Goal: Task Accomplishment & Management: Use online tool/utility

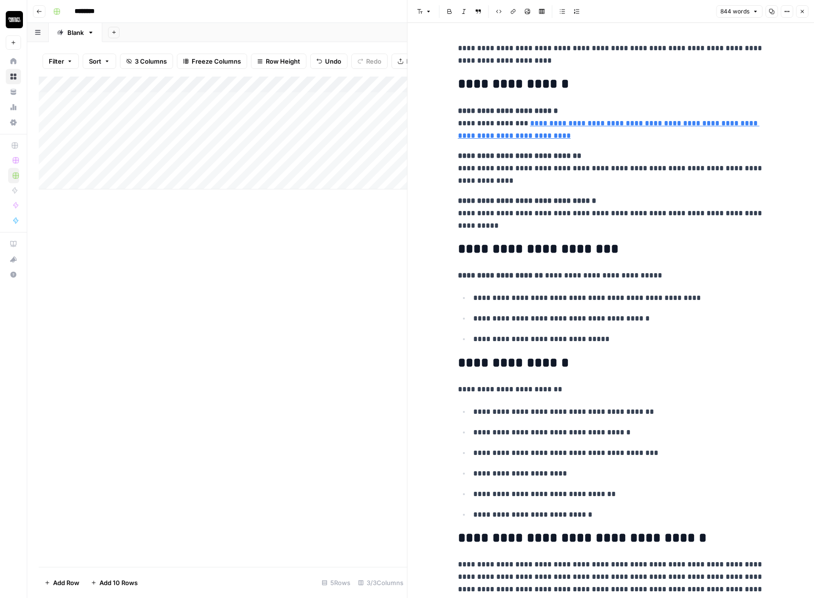
scroll to position [1079, 0]
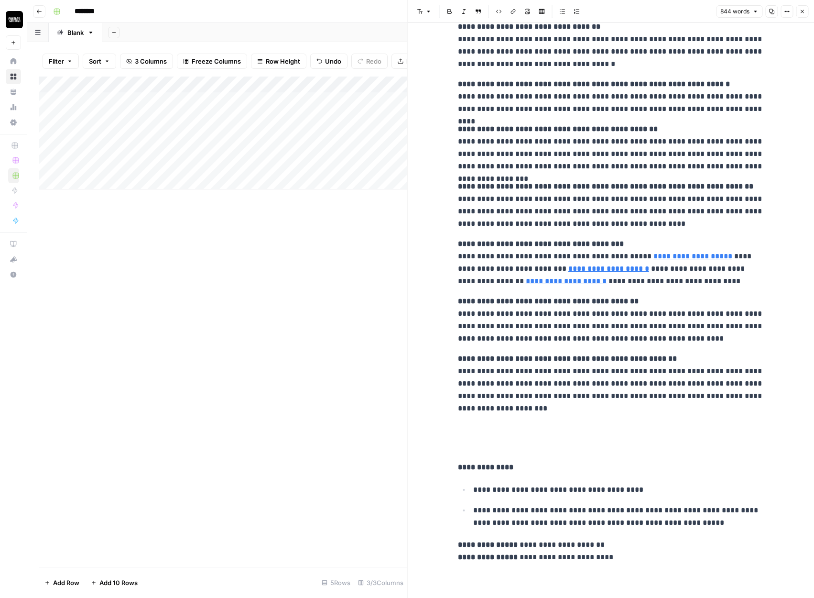
click at [353, 85] on div "Add Column" at bounding box center [223, 133] width 369 height 113
click at [250, 177] on span "Edit Workflow" at bounding box center [271, 179] width 84 height 10
type input "**********"
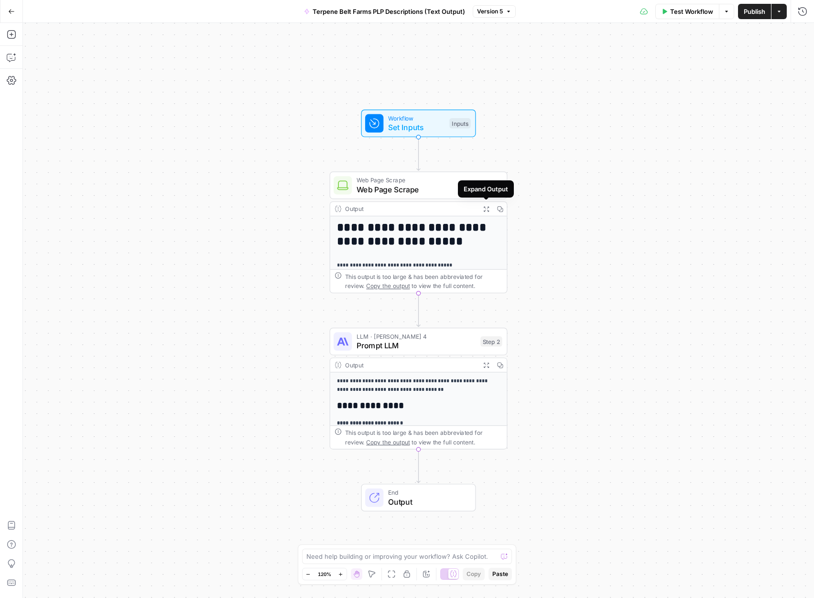
click at [483, 232] on h1 "**********" at bounding box center [418, 234] width 163 height 27
click at [465, 275] on div "This output is too large & has been abbreviated for review. Copy the output to …" at bounding box center [423, 281] width 157 height 18
click at [434, 390] on p "**********" at bounding box center [418, 385] width 163 height 17
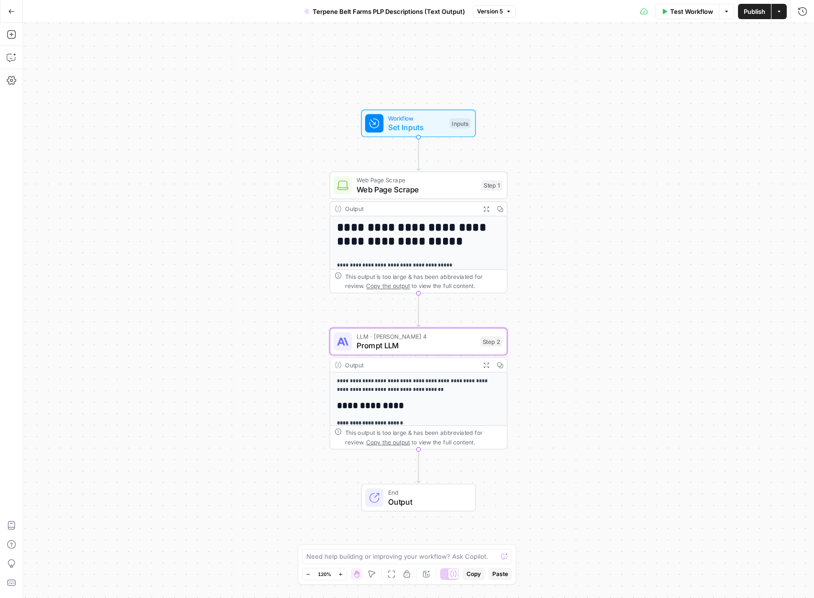
click at [449, 347] on span "Prompt LLM" at bounding box center [417, 345] width 120 height 11
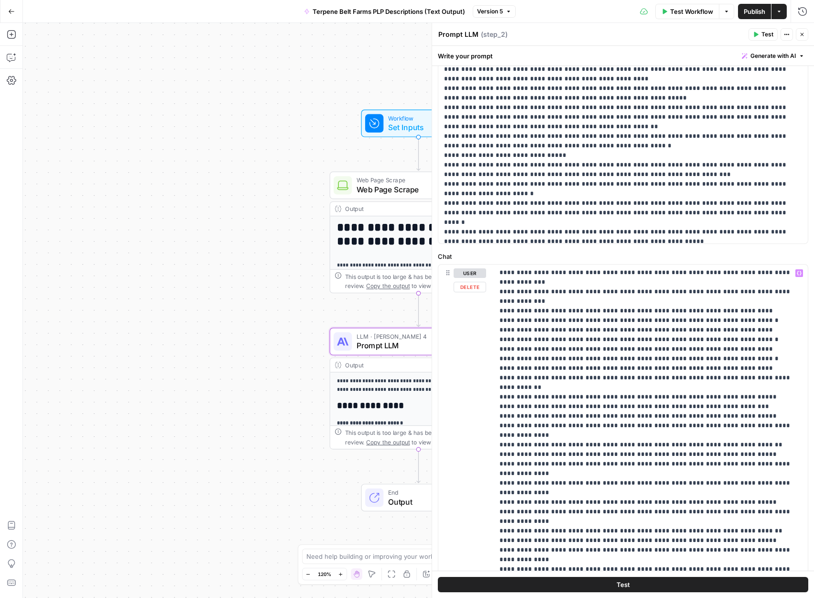
scroll to position [465, 0]
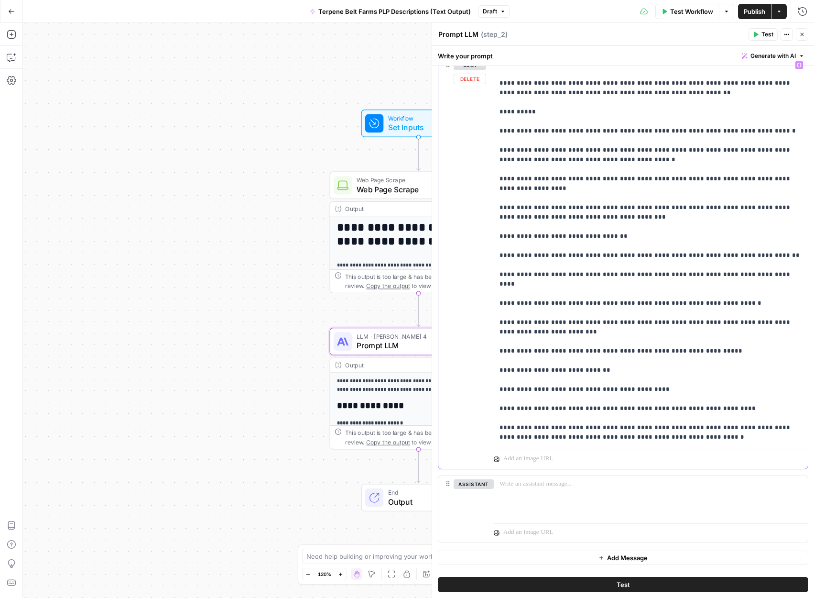
scroll to position [11546, 0]
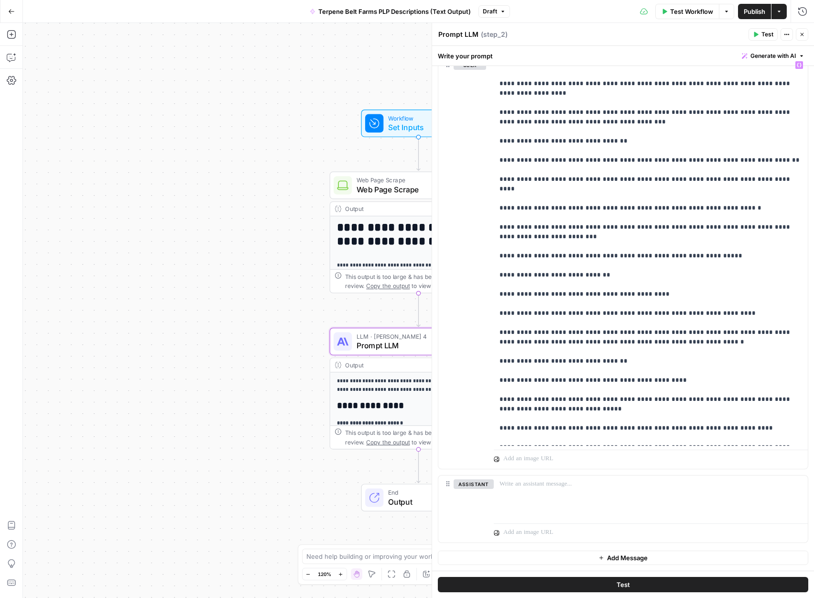
click at [593, 584] on button "Test" at bounding box center [623, 584] width 371 height 15
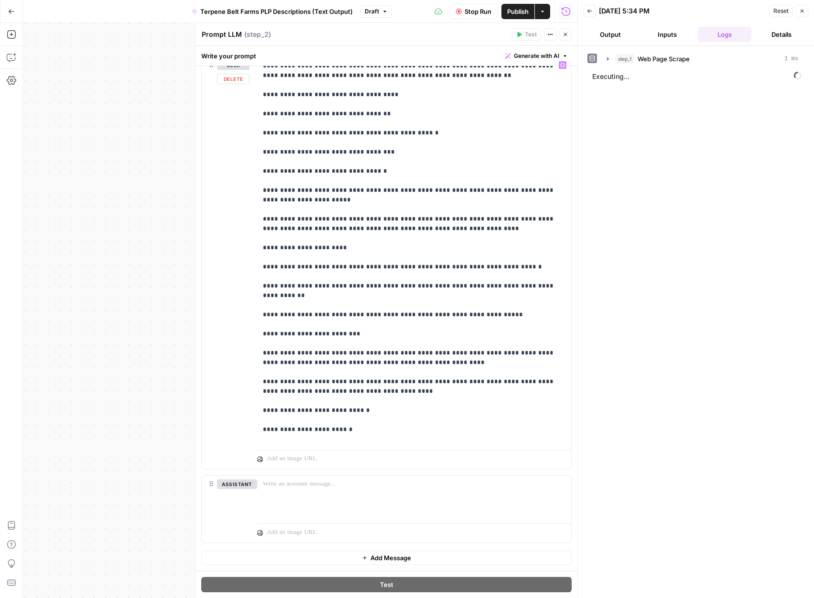
scroll to position [10980, 0]
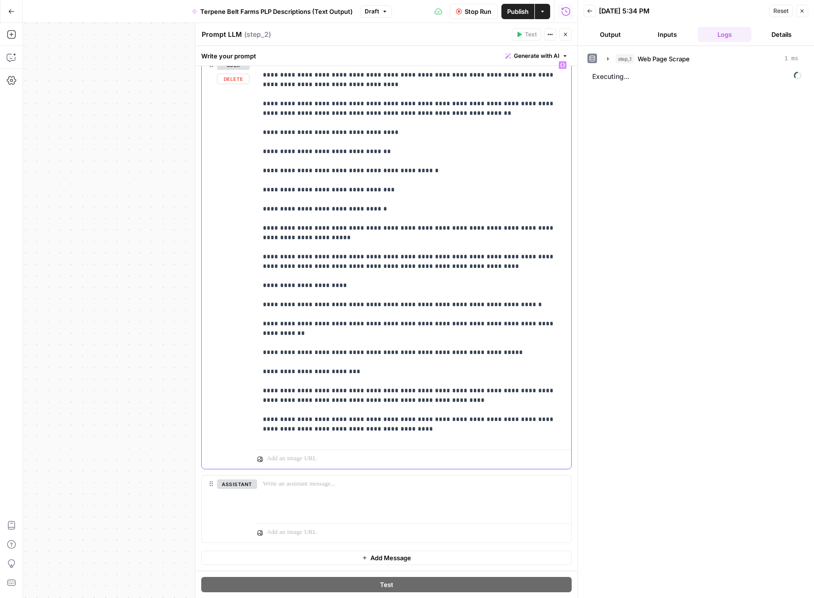
drag, startPoint x: 264, startPoint y: 345, endPoint x: 264, endPoint y: 365, distance: 20.1
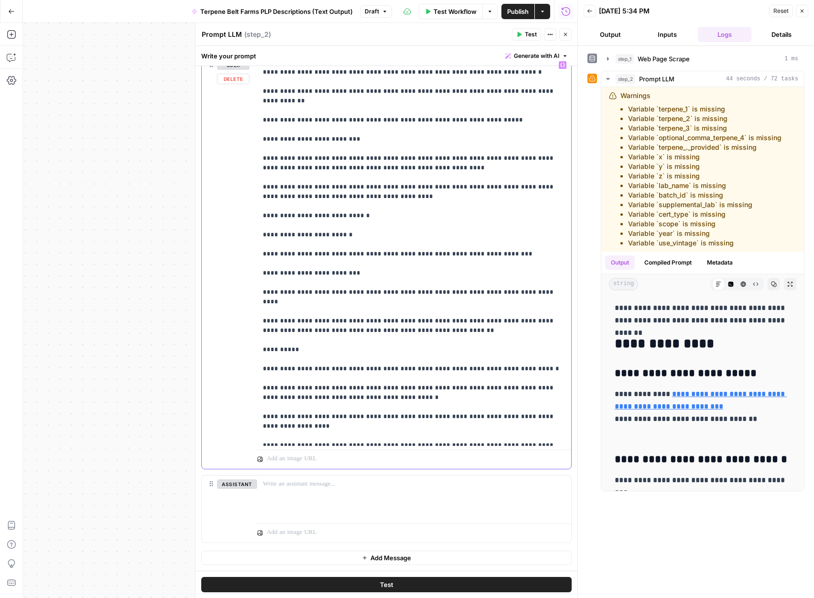
scroll to position [11213, 0]
drag, startPoint x: 736, startPoint y: 245, endPoint x: 628, endPoint y: 107, distance: 175.2
click at [628, 107] on ul "Variable `terpene_1` is missing Variable `terpene_2` is missing Variable `terpe…" at bounding box center [701, 175] width 161 height 143
copy ul "Variable `terpene_1` is missing Variable `terpene_2` is missing Variable `terpe…"
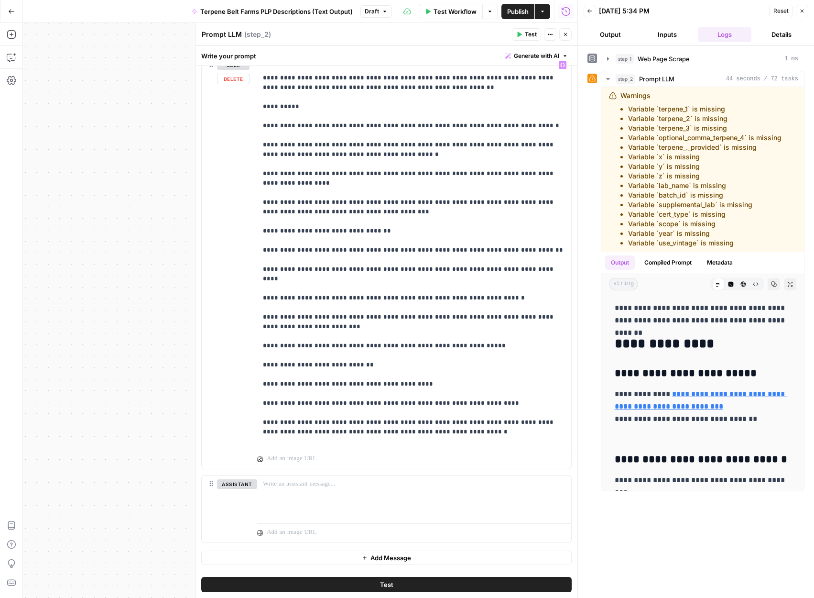
scroll to position [11546, 0]
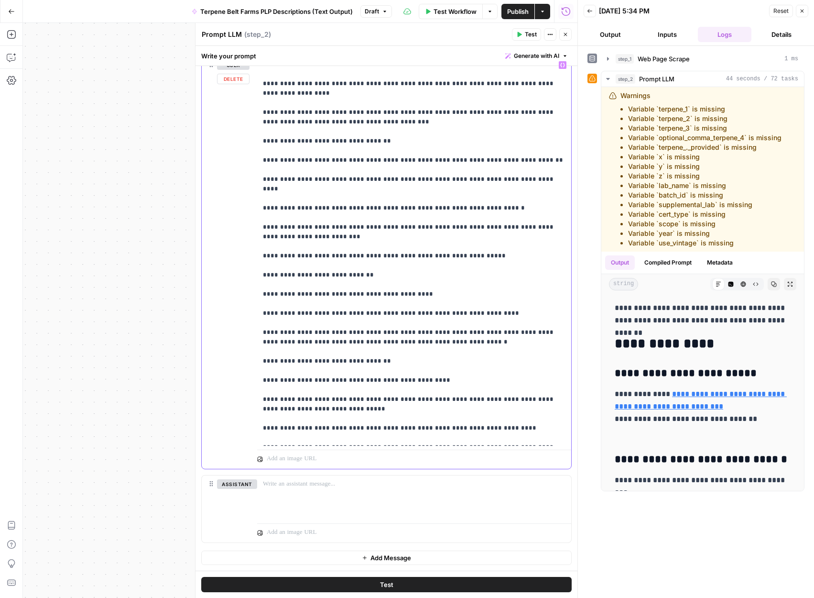
drag, startPoint x: 511, startPoint y: 352, endPoint x: 380, endPoint y: 294, distance: 143.4
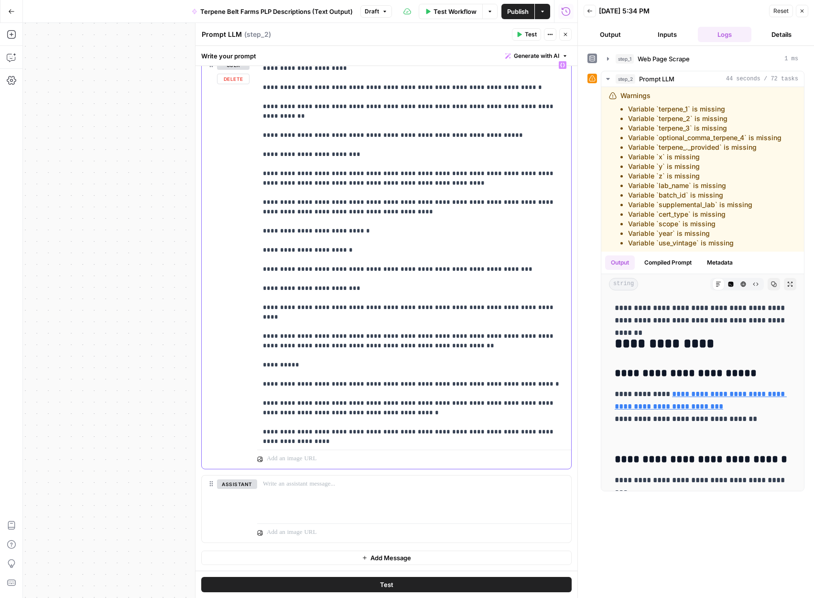
scroll to position [11207, 0]
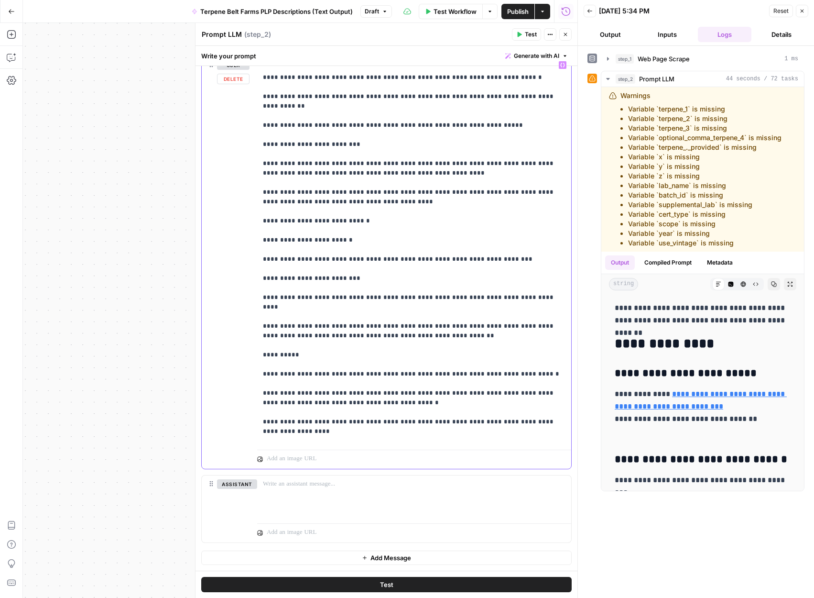
click at [262, 336] on div "**********" at bounding box center [414, 251] width 314 height 390
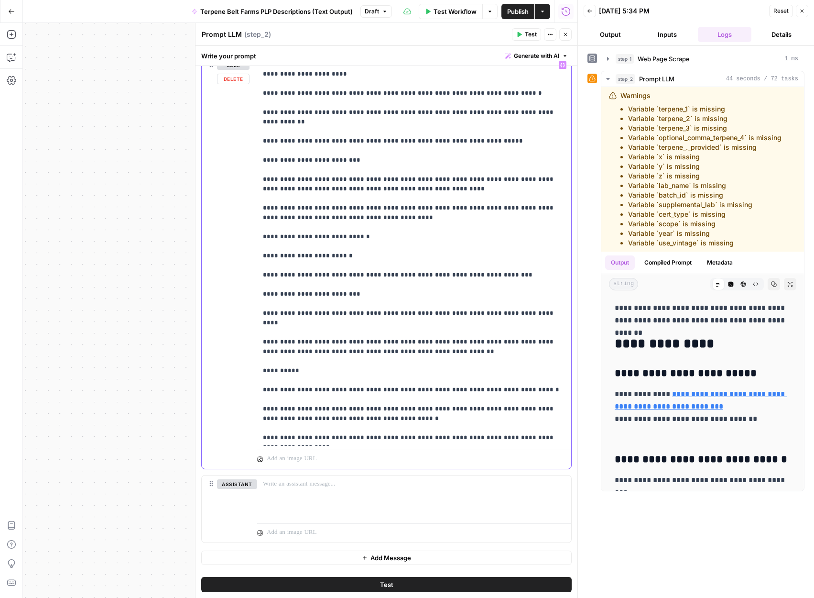
scroll to position [11182, 0]
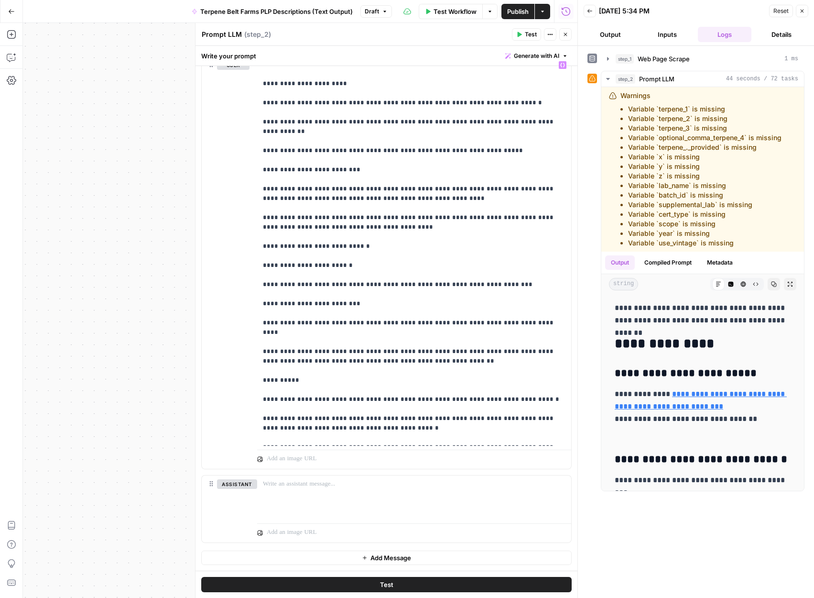
click at [422, 585] on button "Test" at bounding box center [386, 584] width 371 height 15
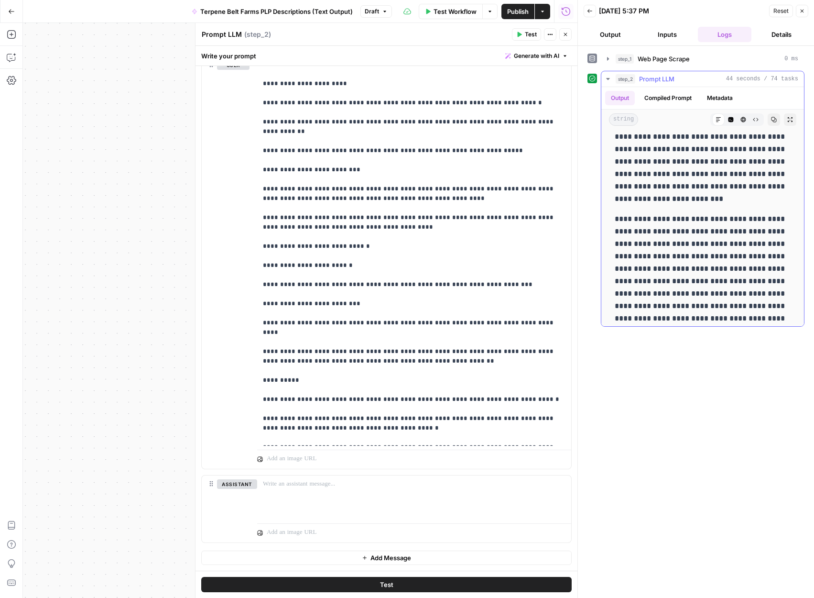
scroll to position [1362, 0]
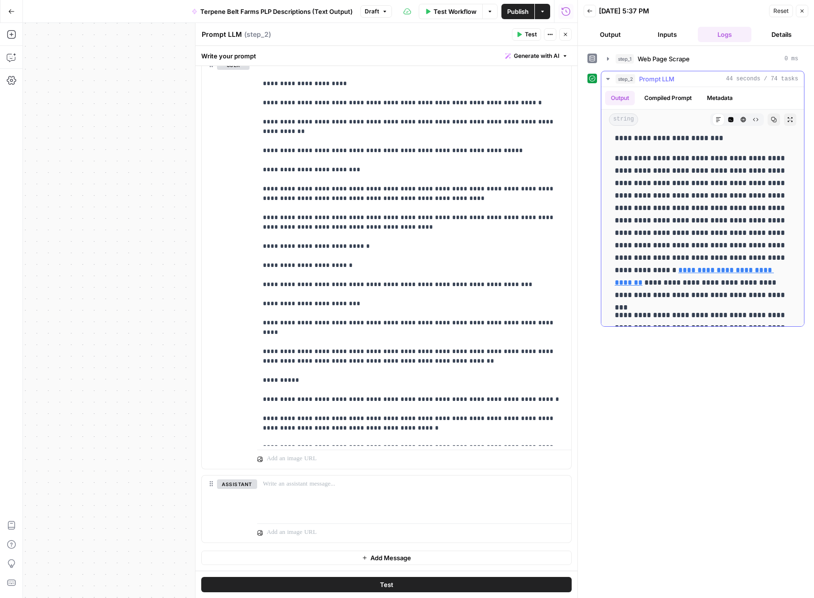
click at [680, 205] on p "**********" at bounding box center [703, 226] width 176 height 149
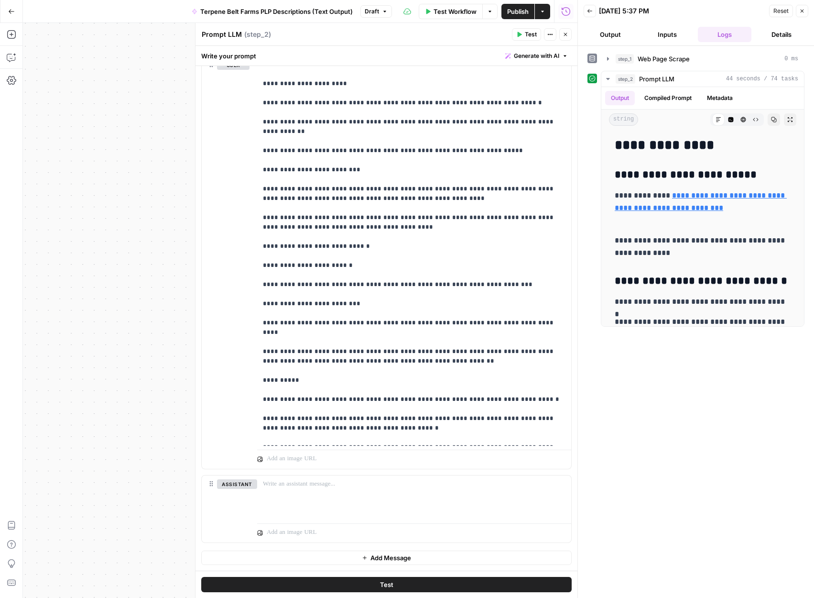
scroll to position [0, 0]
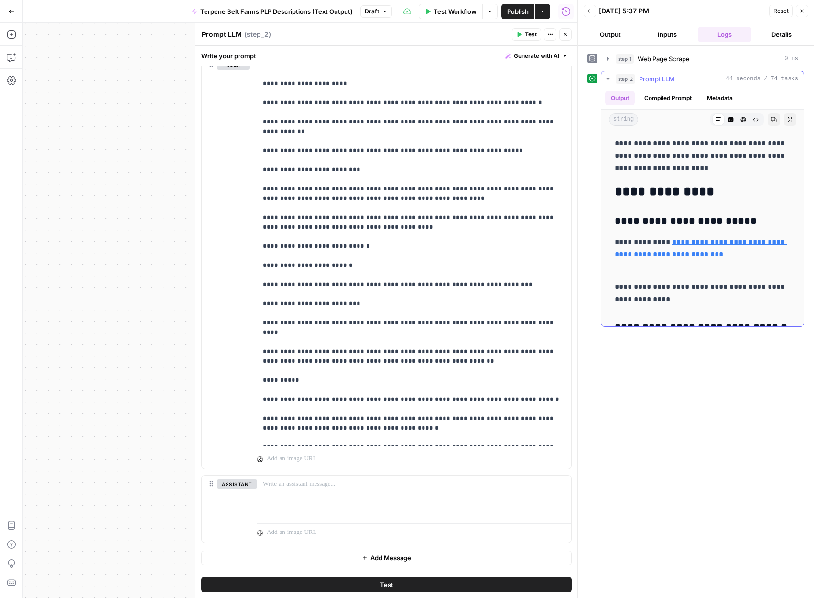
click at [651, 255] on link "**********" at bounding box center [701, 248] width 172 height 20
drag, startPoint x: 389, startPoint y: 422, endPoint x: 372, endPoint y: 345, distance: 79.0
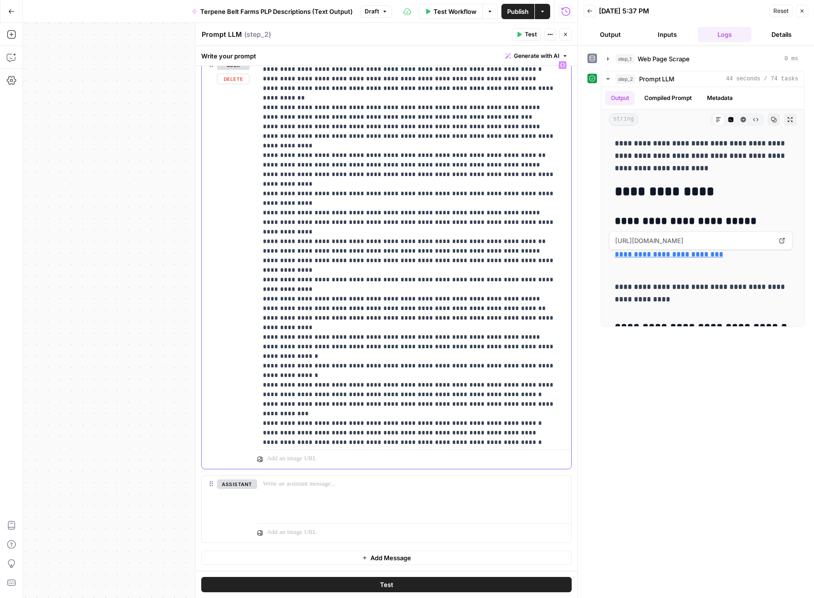
scroll to position [9780, 0]
click at [260, 291] on div "**********" at bounding box center [414, 251] width 314 height 390
copy p "**********"
drag, startPoint x: 265, startPoint y: 291, endPoint x: 266, endPoint y: 363, distance: 72.2
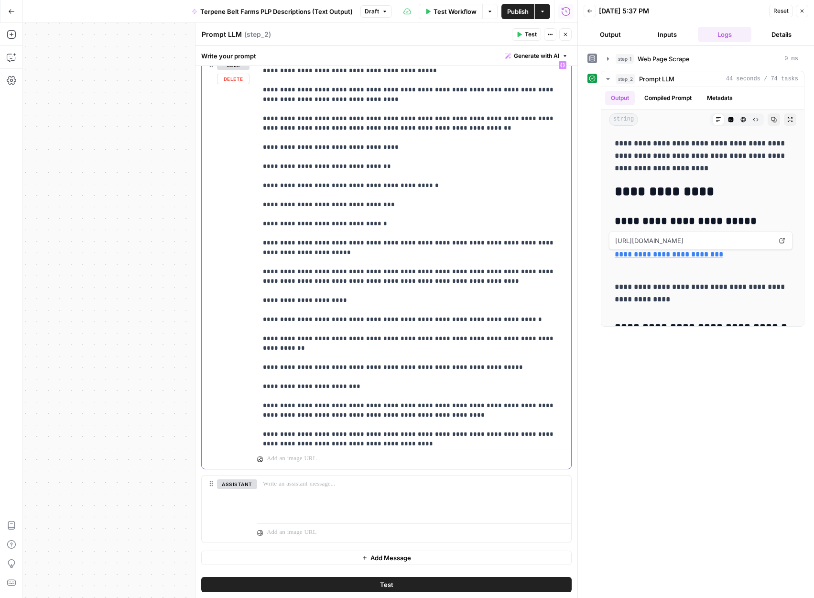
scroll to position [11182, 0]
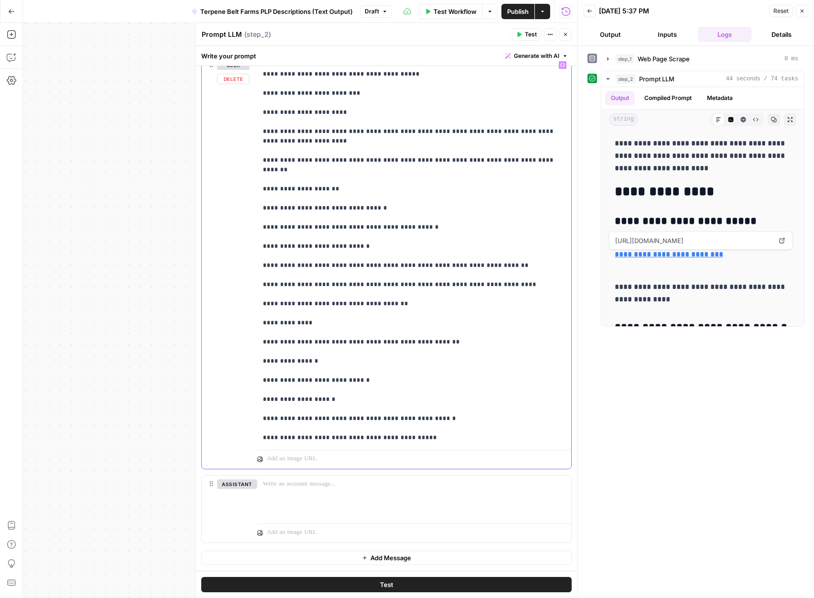
scroll to position [11121, 0]
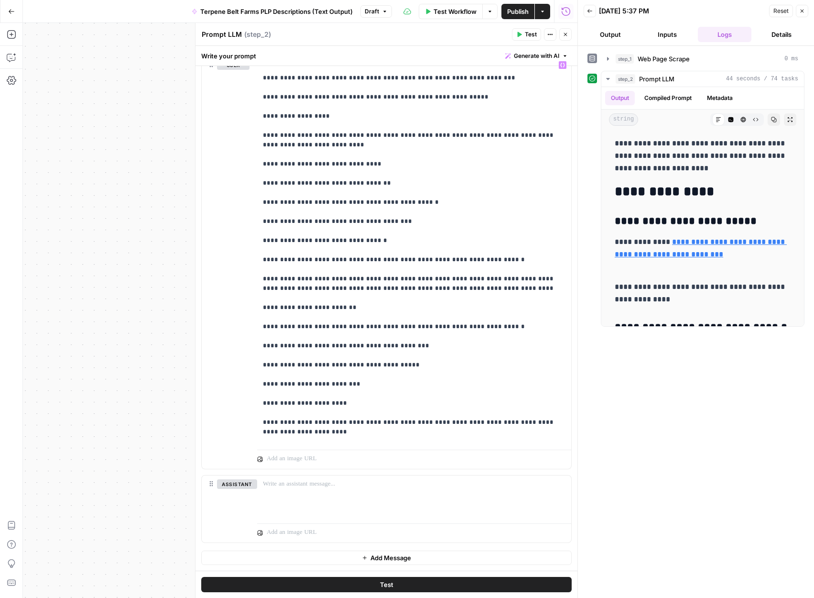
click at [429, 588] on button "Test" at bounding box center [386, 584] width 371 height 15
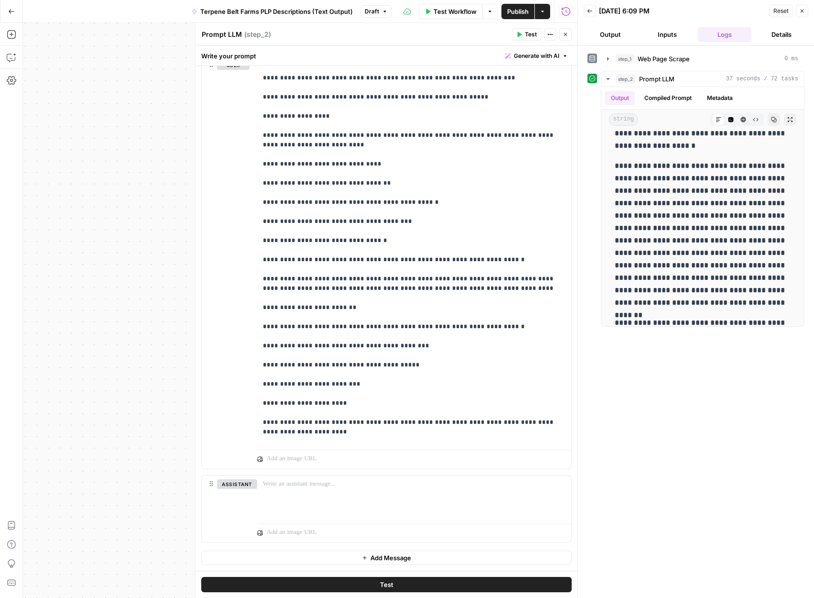
scroll to position [779, 0]
click at [236, 207] on div "user Delete" at bounding box center [233, 262] width 33 height 405
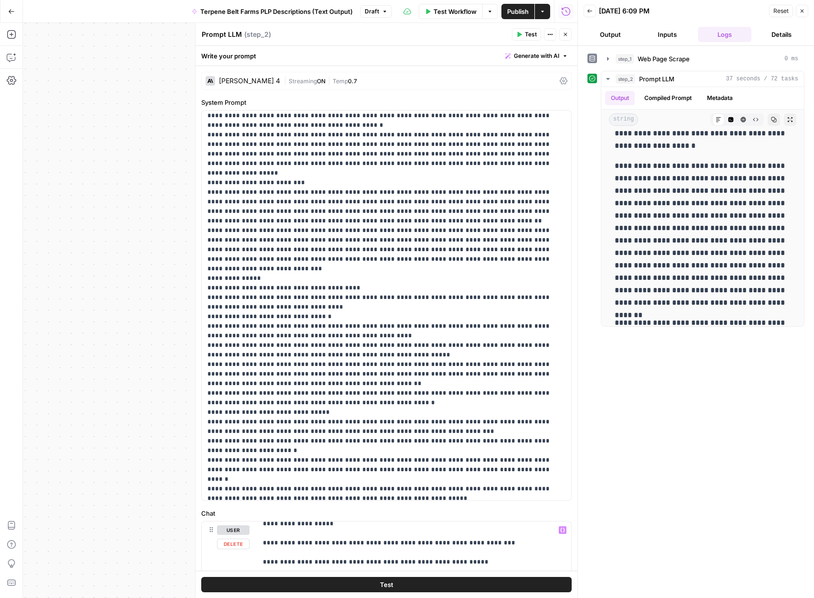
scroll to position [0, 50]
type input "Optimal at 5-7% for vape cartridges"
click at [542, 506] on icon "button" at bounding box center [540, 508] width 5 height 5
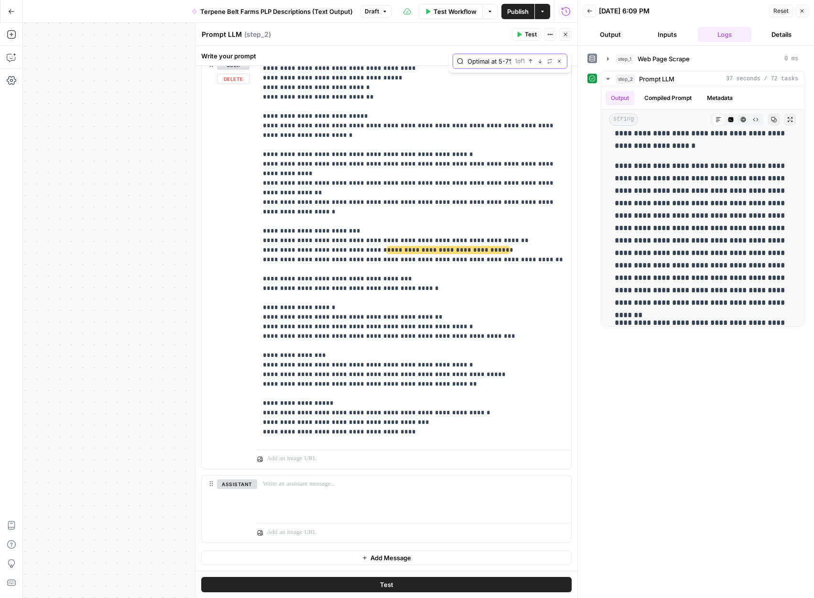
scroll to position [2420, 0]
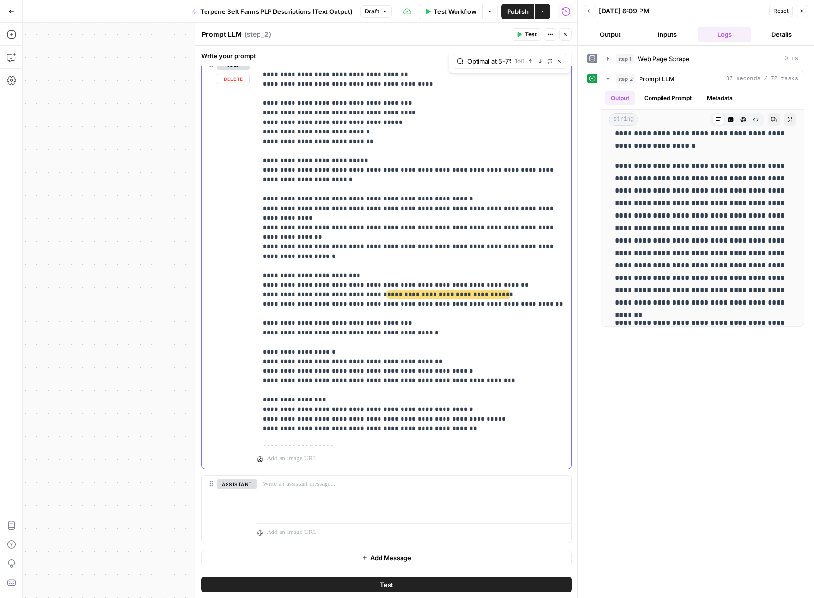
drag, startPoint x: 514, startPoint y: 238, endPoint x: 262, endPoint y: 219, distance: 252.3
click at [262, 219] on div "**********" at bounding box center [414, 251] width 314 height 390
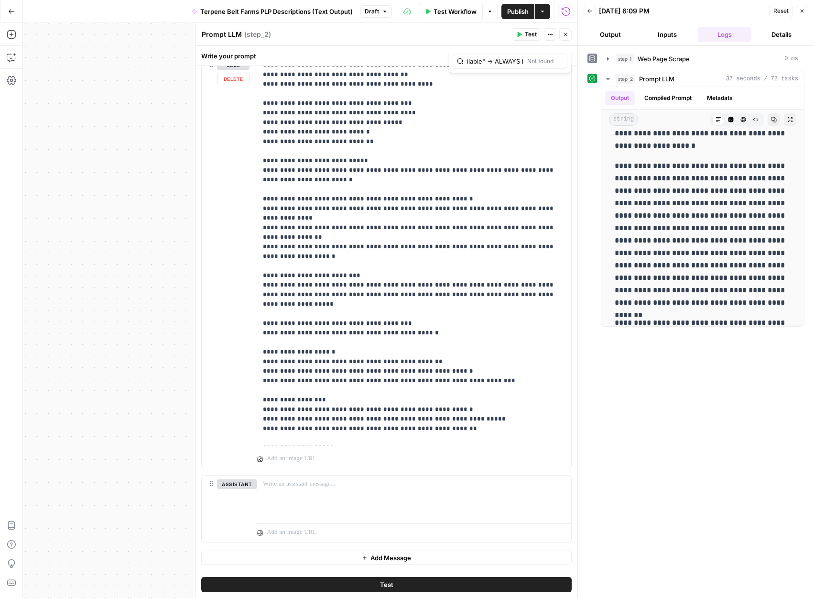
scroll to position [0, 102]
type input ""bulk pricing available" → ALWAYS link to /wholesale/"
click at [539, 60] on icon "button" at bounding box center [540, 61] width 5 height 5
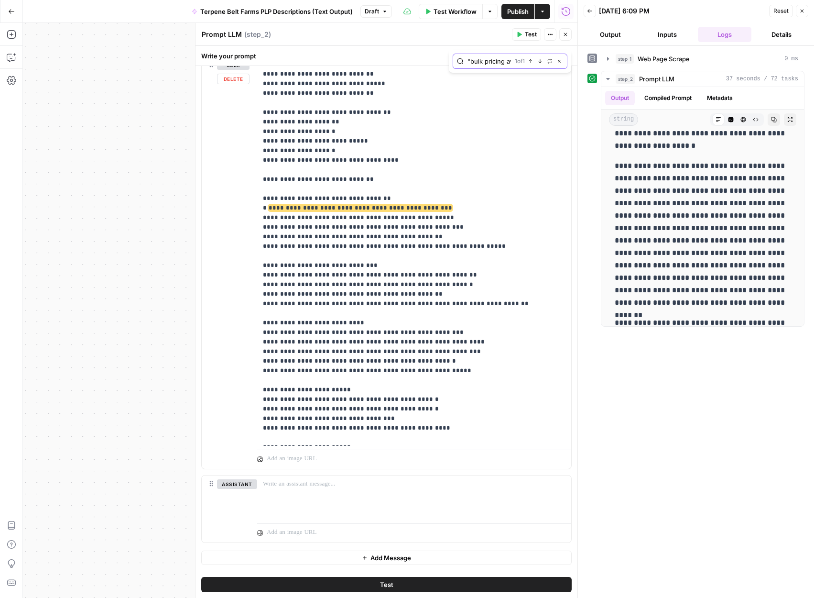
scroll to position [1477, 0]
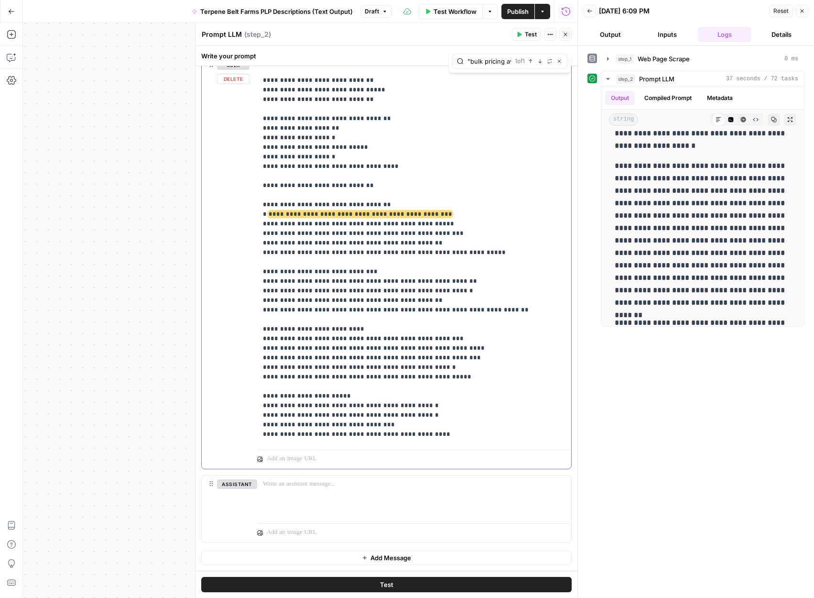
click at [381, 211] on span "**********" at bounding box center [361, 214] width 184 height 6
click at [426, 211] on span "**********" at bounding box center [361, 214] width 184 height 6
drag, startPoint x: 429, startPoint y: 168, endPoint x: 271, endPoint y: 165, distance: 158.3
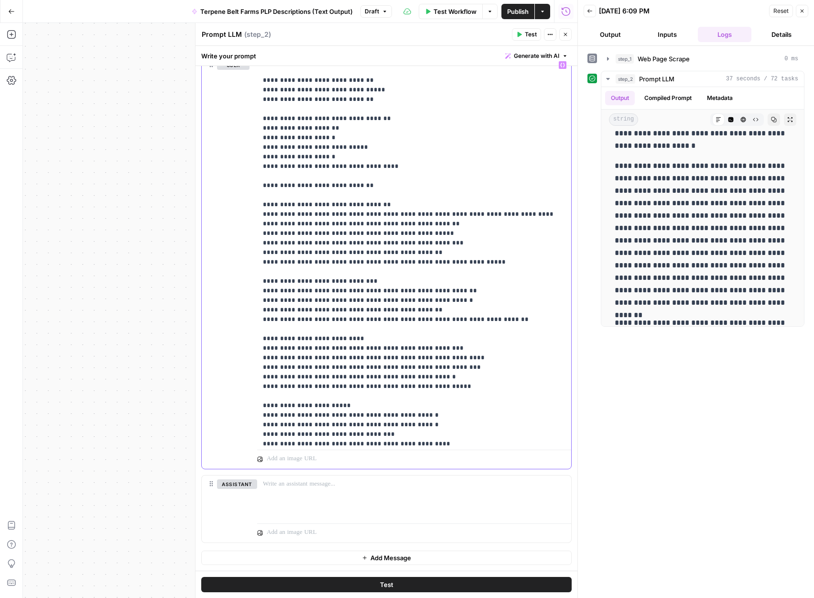
type input "Always cross-link to the Compliance Hub when referencing these certifications (…"
click at [540, 61] on icon "button" at bounding box center [540, 61] width 3 height 4
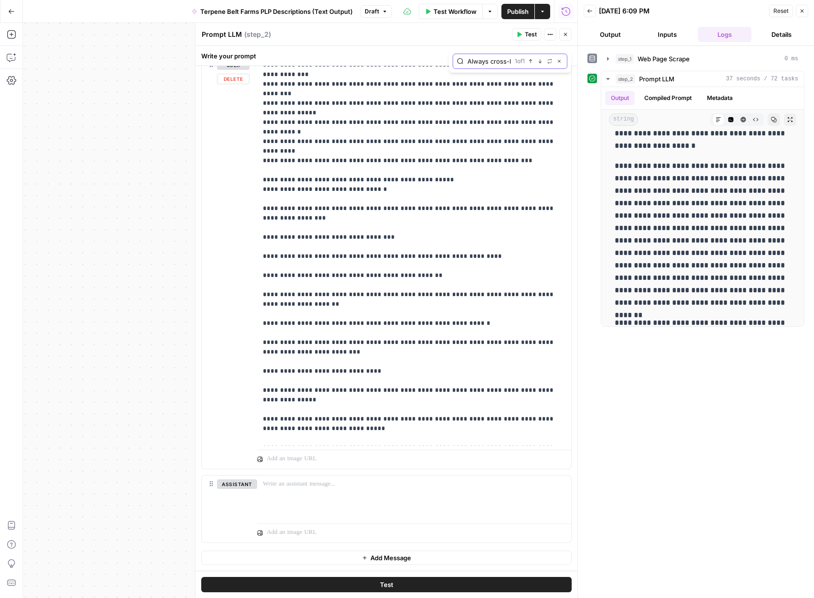
scroll to position [10327, 0]
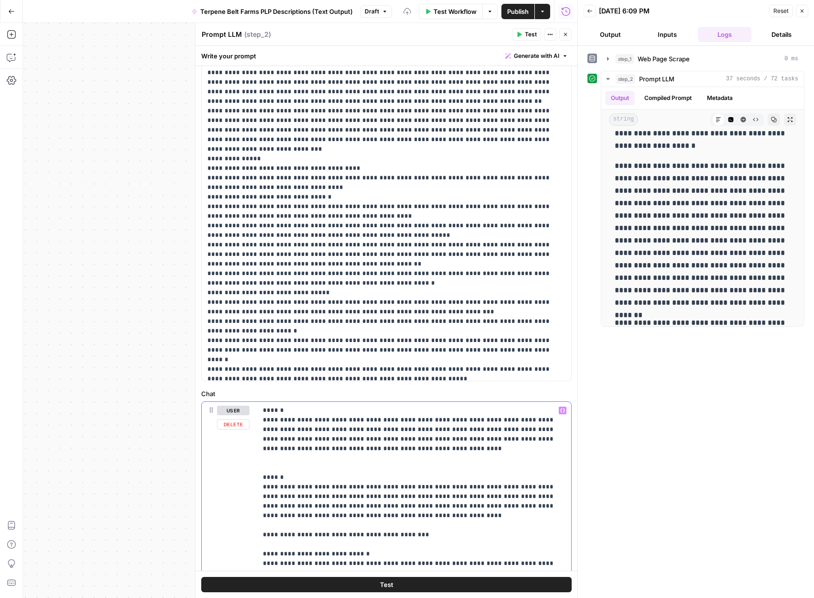
scroll to position [465, 0]
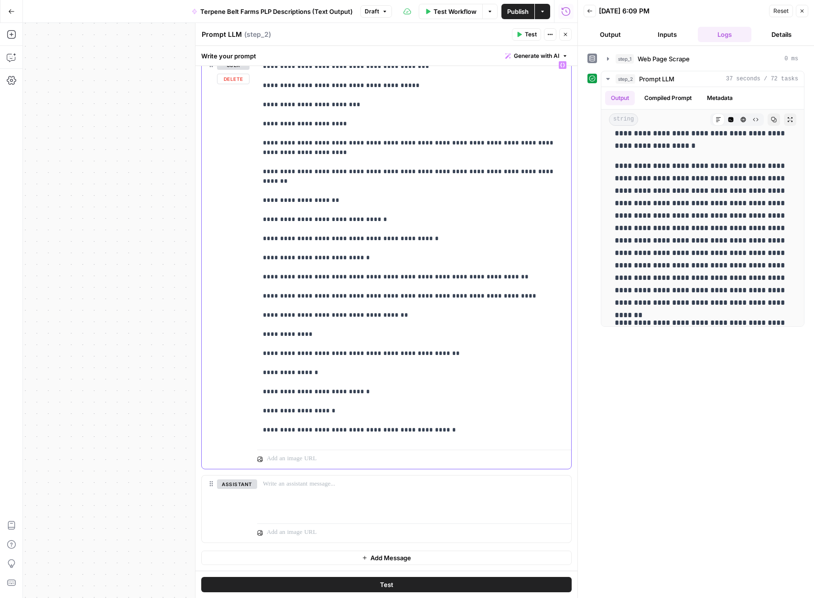
type input "Always cross-link to the Compliance Hub when referencing these certifications (…"
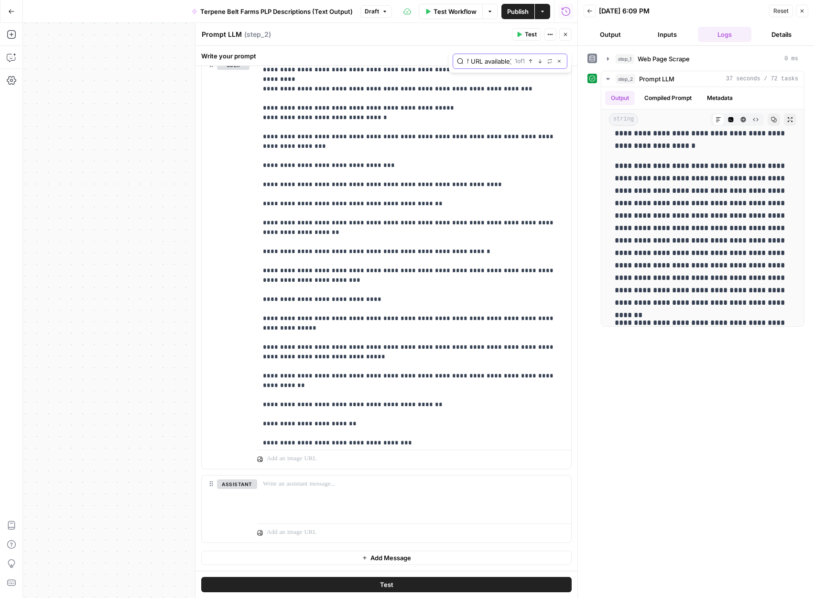
scroll to position [0, 0]
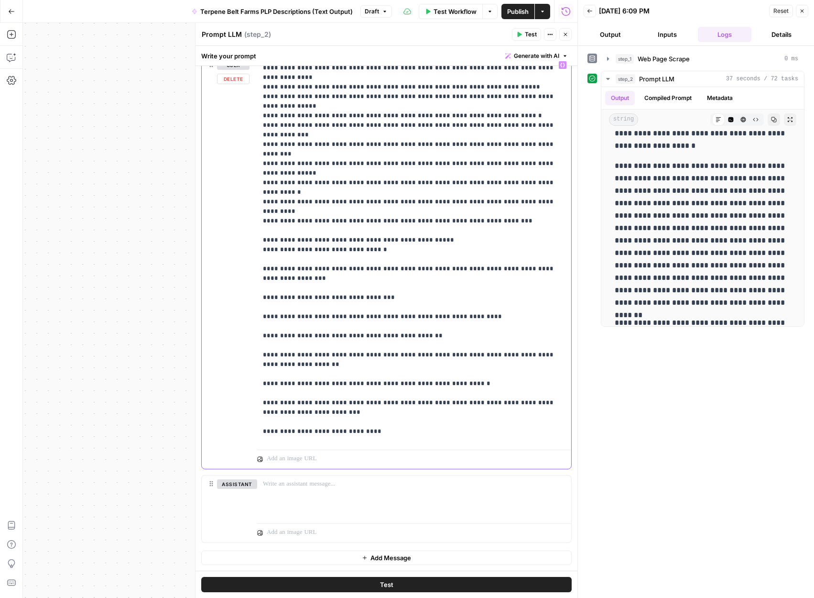
drag, startPoint x: 548, startPoint y: 204, endPoint x: 261, endPoint y: 201, distance: 286.5
click at [261, 201] on div "**********" at bounding box center [414, 251] width 314 height 390
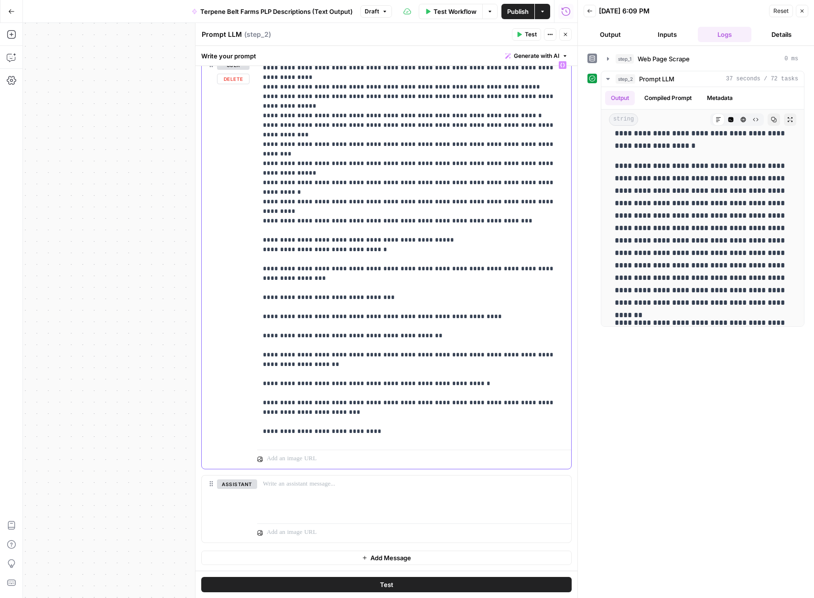
drag, startPoint x: 547, startPoint y: 203, endPoint x: 261, endPoint y: 202, distance: 285.5
click at [261, 202] on div "**********" at bounding box center [414, 251] width 314 height 390
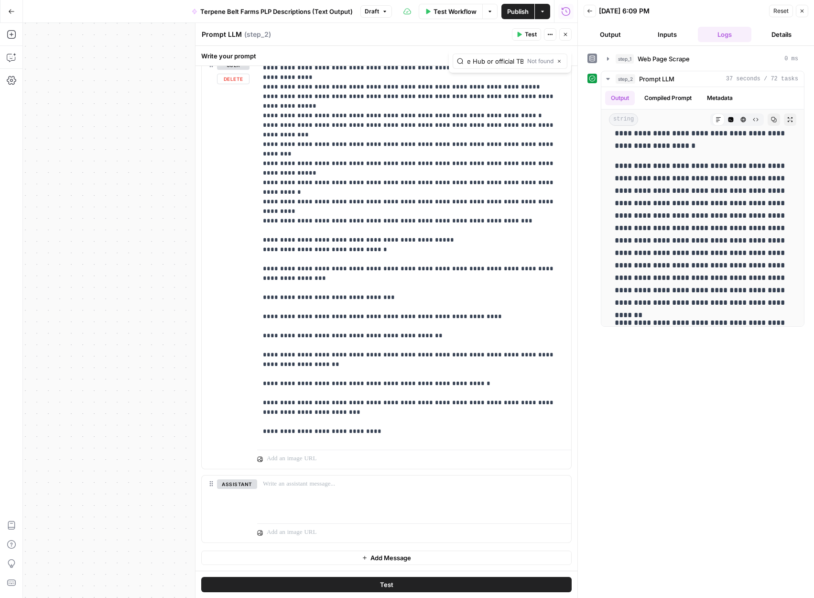
drag, startPoint x: 473, startPoint y: 58, endPoint x: 562, endPoint y: 62, distance: 89.5
click at [561, 62] on div "Websearch fallback: If certifications are not in the COA/spec sheet, re-query t…" at bounding box center [510, 61] width 115 height 15
type input "Websearch fallback: If certifications are not in the COA/spec sheet, re-query t…"
click at [504, 61] on input "Websearch fallback: If certifications are not in the COA/spec sheet, re-query t…" at bounding box center [496, 61] width 56 height 10
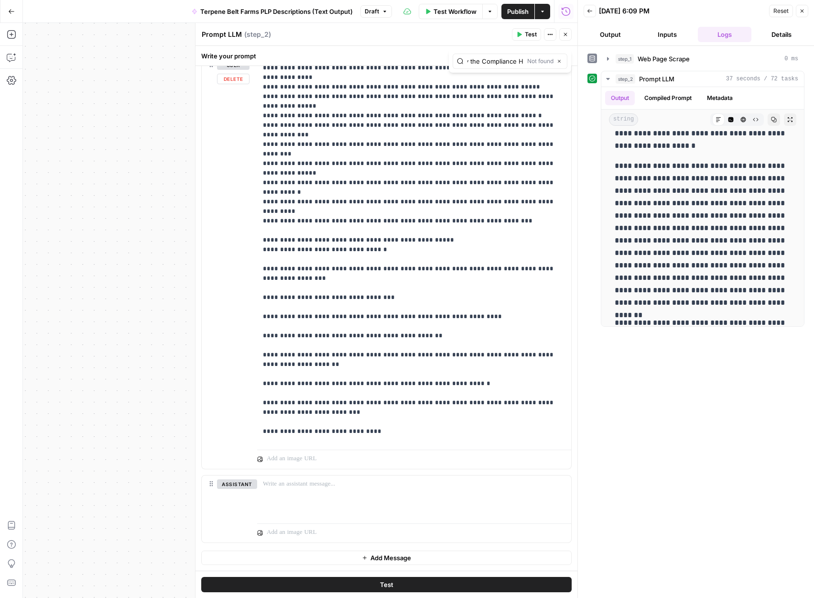
click at [504, 61] on input "Websearch fallback: If certifications are not in the COA/spec sheet, re-query t…" at bounding box center [496, 61] width 56 height 10
paste input "Websearch fallback:"
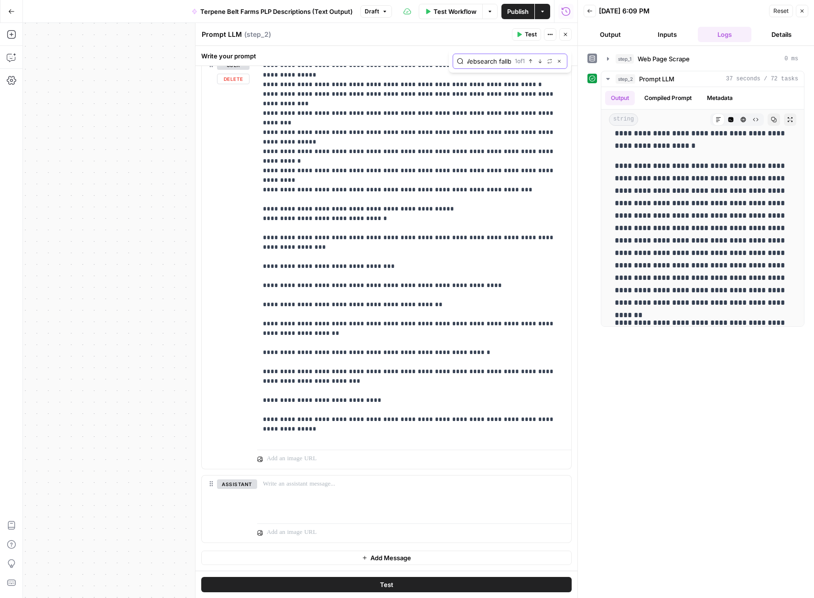
scroll to position [10409, 0]
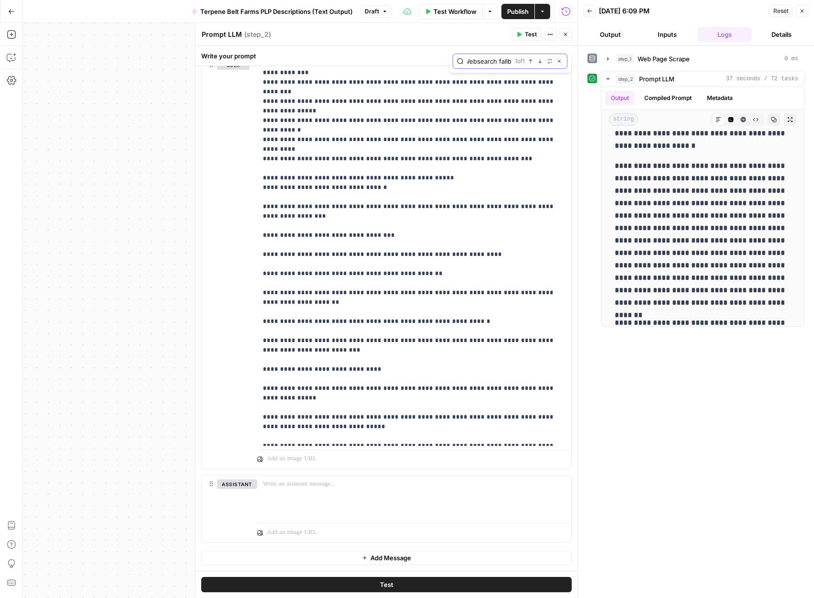
type input "Websearch fallback:"
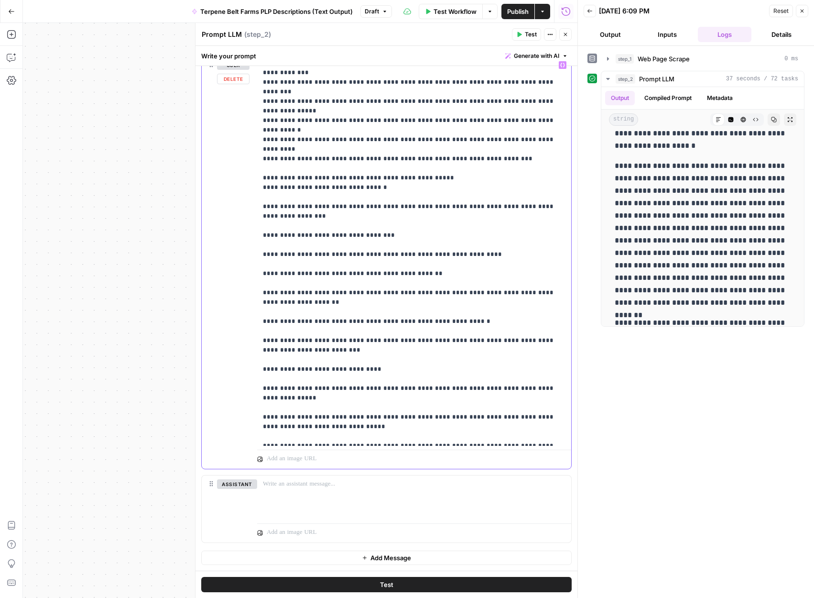
drag, startPoint x: 313, startPoint y: 310, endPoint x: 251, endPoint y: 304, distance: 62.5
click at [251, 304] on div "**********" at bounding box center [387, 262] width 370 height 412
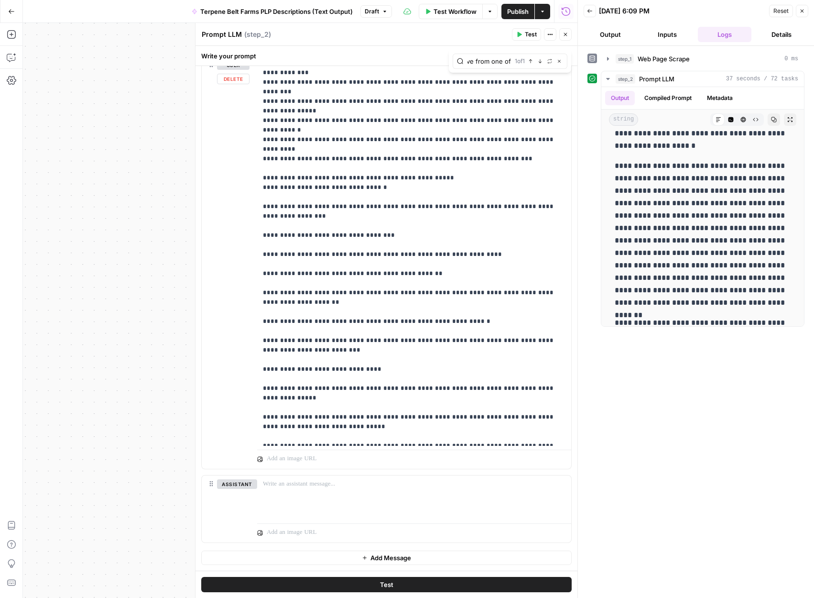
type input "Descriptions must derive from one of"
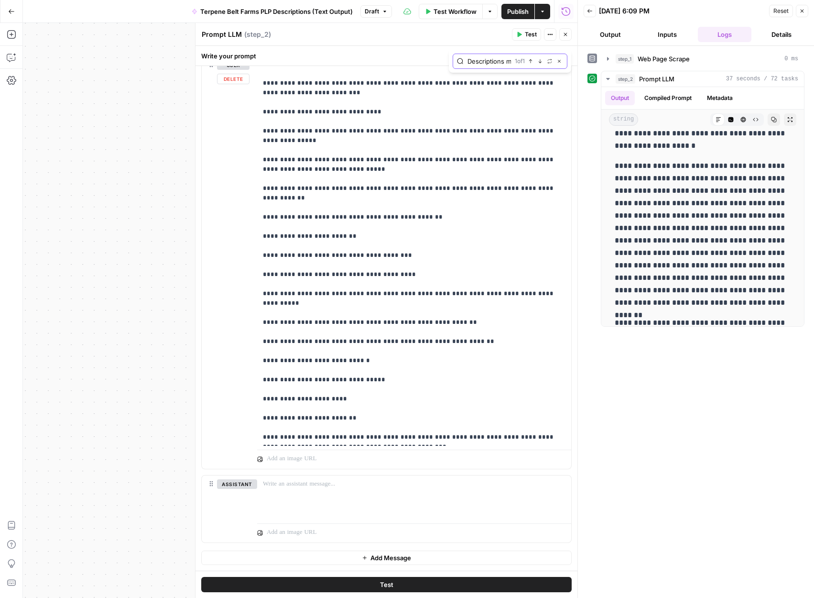
scroll to position [10662, 0]
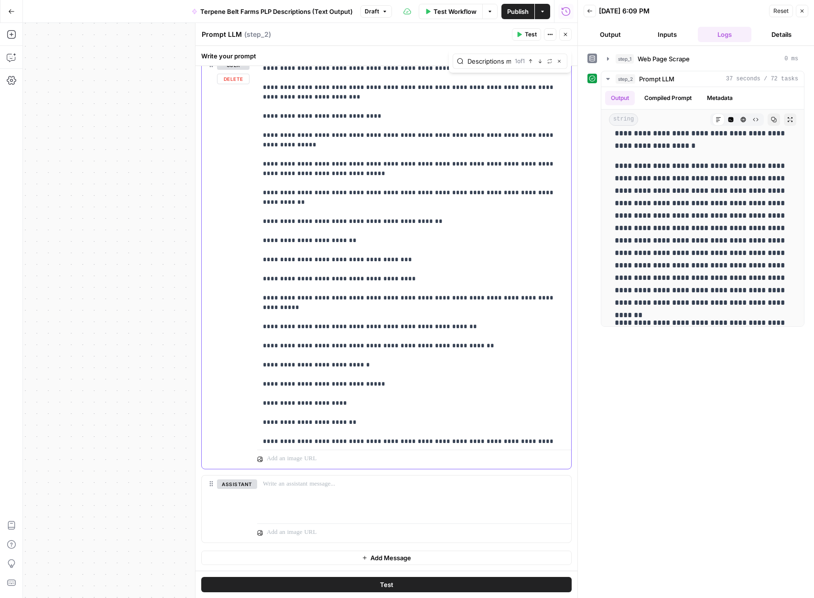
click at [403, 583] on button "Test" at bounding box center [386, 584] width 371 height 15
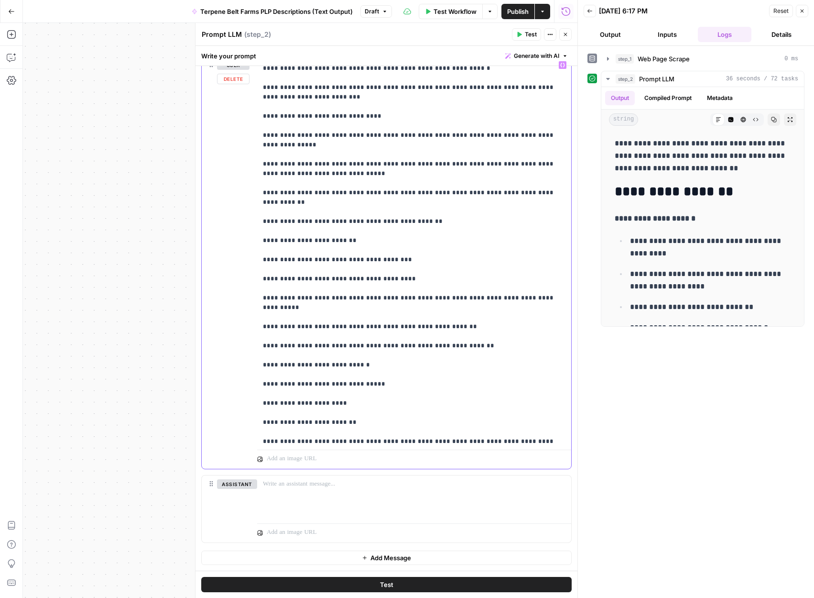
type input "data sources"
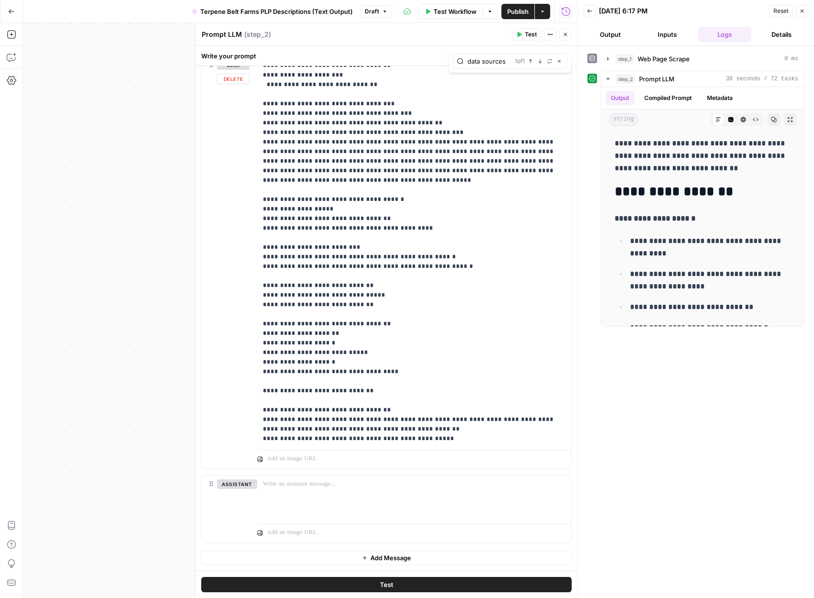
scroll to position [684, 0]
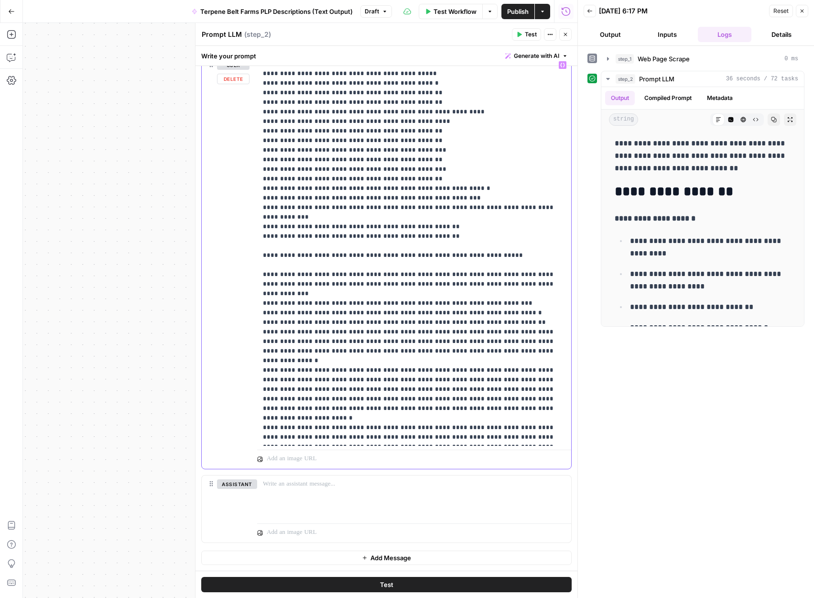
scroll to position [4693, 0]
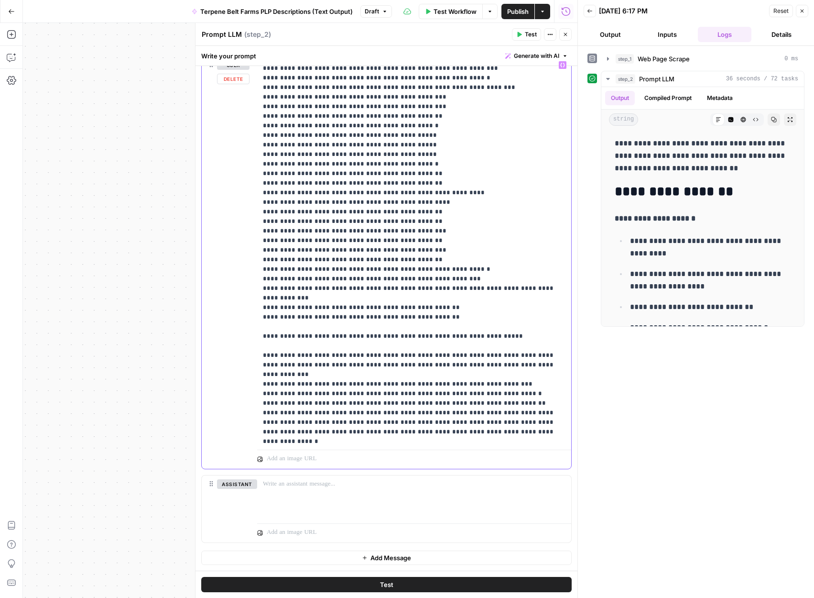
drag, startPoint x: 388, startPoint y: 252, endPoint x: 348, endPoint y: 252, distance: 39.7
copy p "**********"
type input "reviewer"
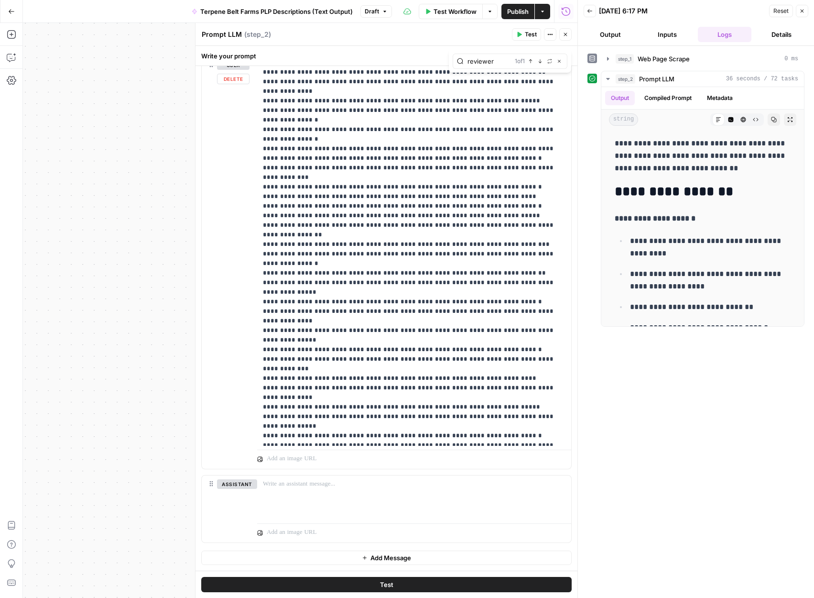
scroll to position [11584, 0]
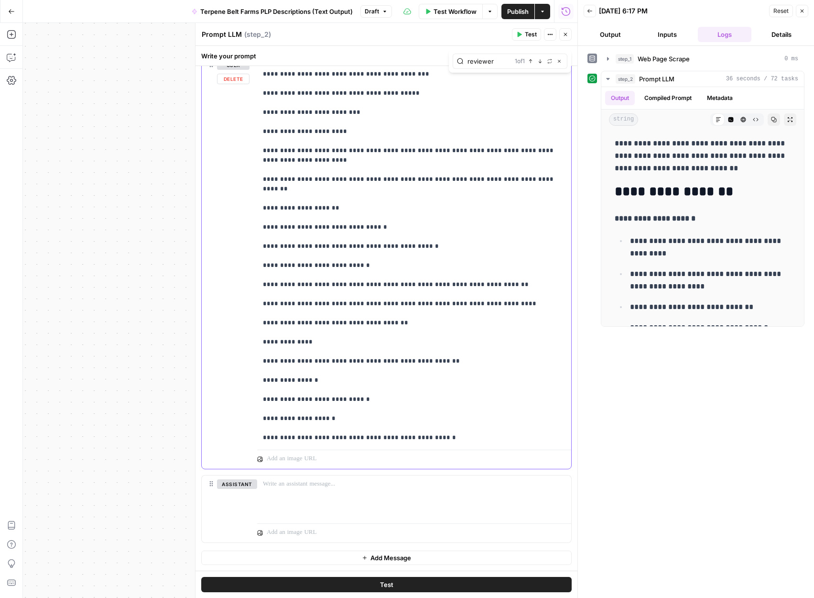
click at [443, 585] on button "Test" at bounding box center [386, 584] width 371 height 15
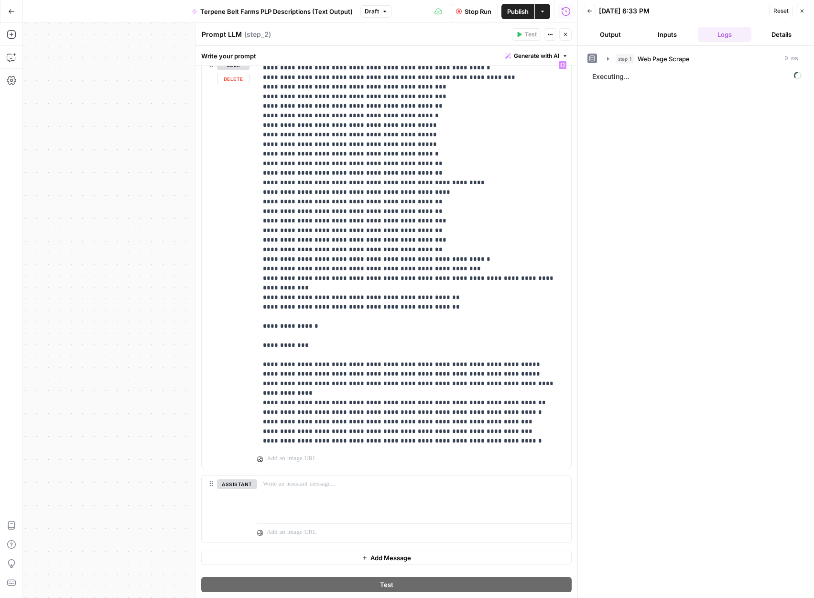
scroll to position [8850, 0]
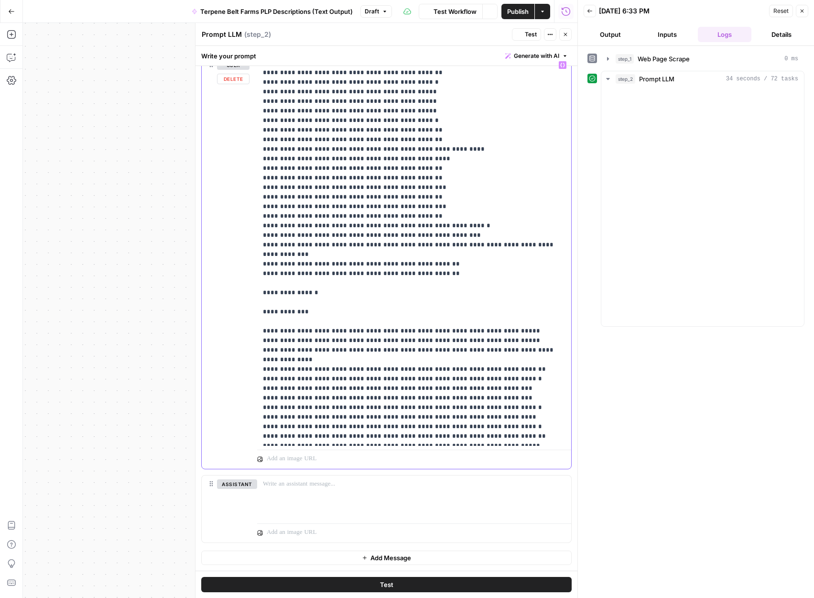
drag, startPoint x: 388, startPoint y: 198, endPoint x: 348, endPoint y: 197, distance: 39.7
copy p "**********"
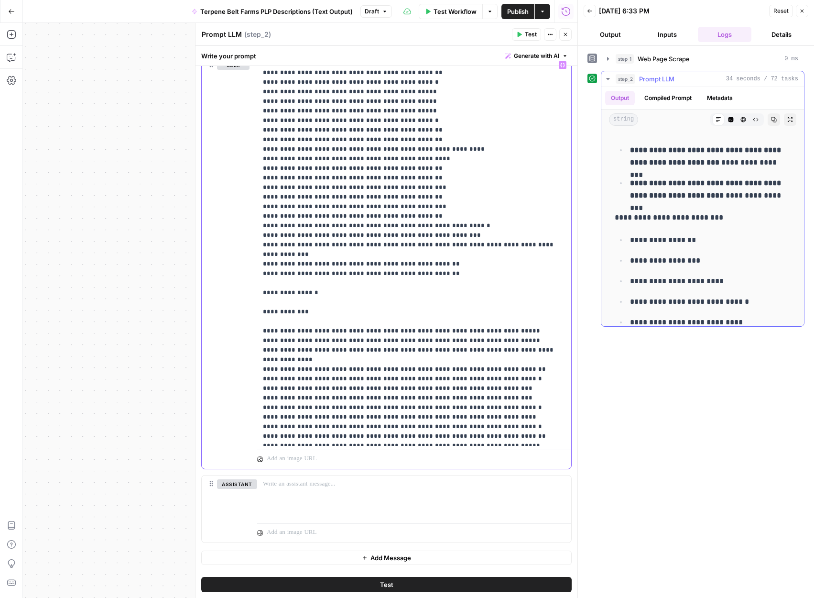
scroll to position [0, 0]
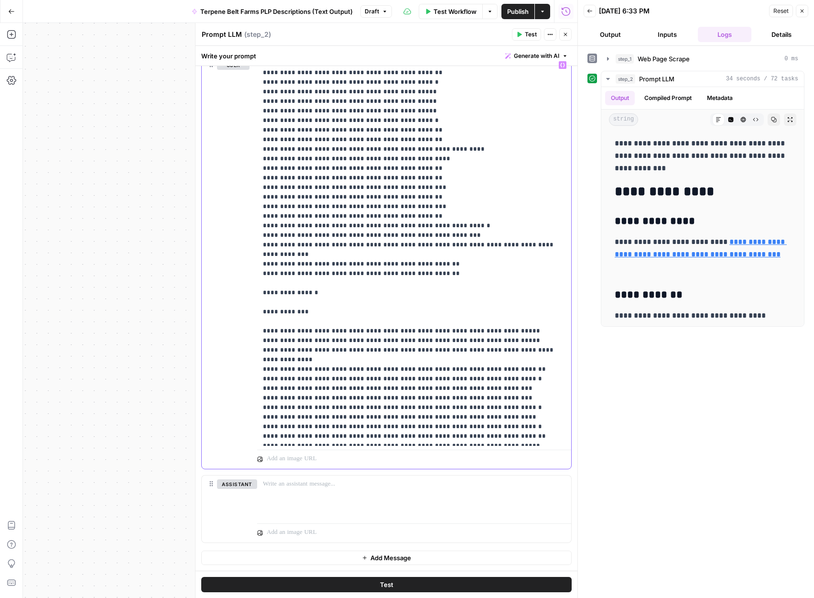
type input "Third-party tested by SC Labs (Certificate #XXX)"
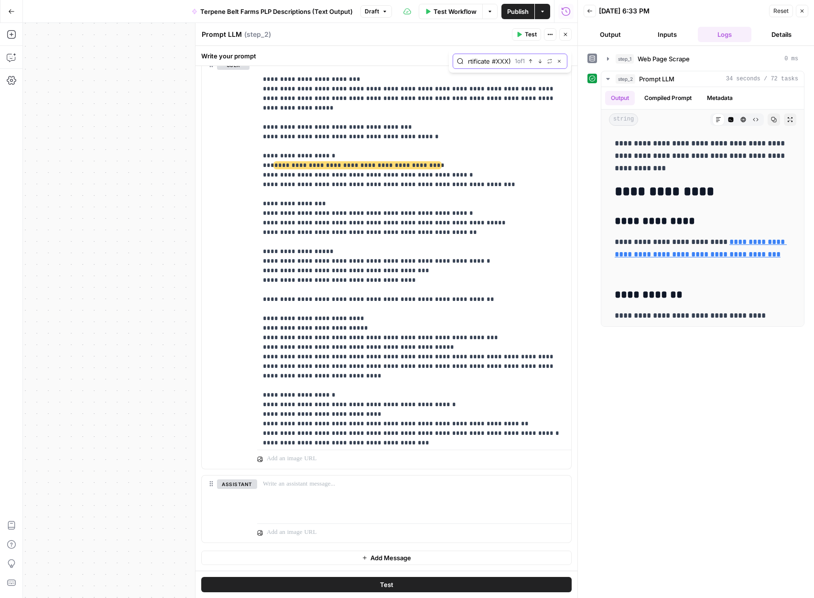
scroll to position [0, 0]
click at [411, 162] on span "**********" at bounding box center [358, 165] width 166 height 6
drag, startPoint x: 415, startPoint y: 70, endPoint x: 271, endPoint y: 74, distance: 143.5
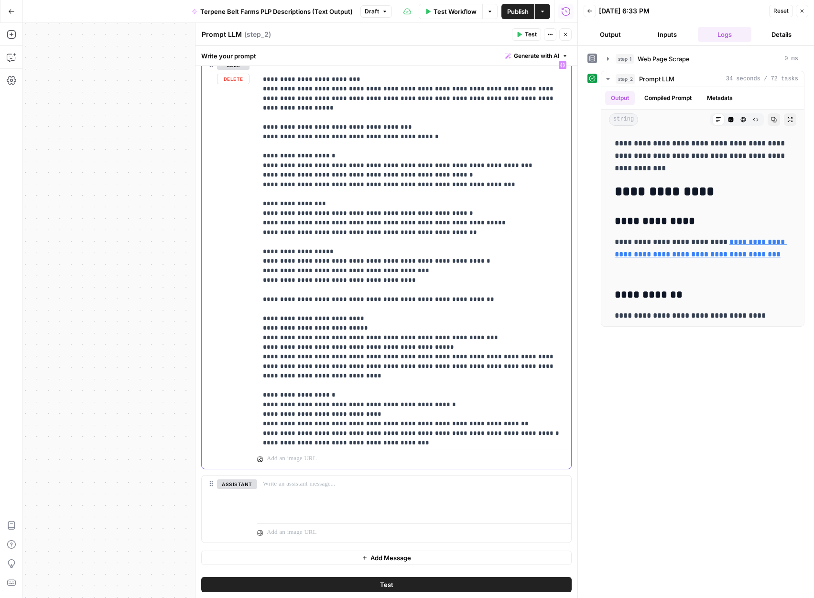
type input "FAQ #3 MUST include dosage: "Start with 1–3%"
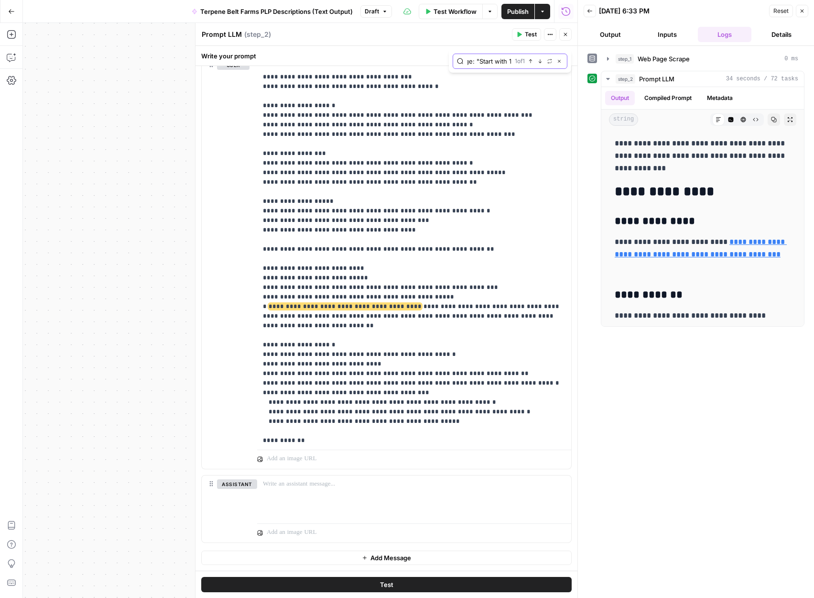
scroll to position [0, 0]
drag, startPoint x: 305, startPoint y: 231, endPoint x: 296, endPoint y: 225, distance: 11.4
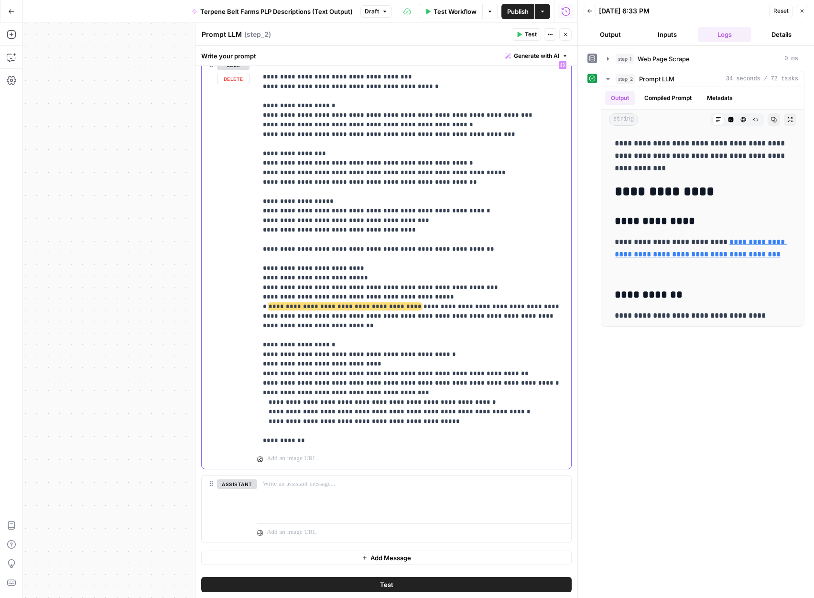
drag, startPoint x: 313, startPoint y: 228, endPoint x: 267, endPoint y: 211, distance: 49.0
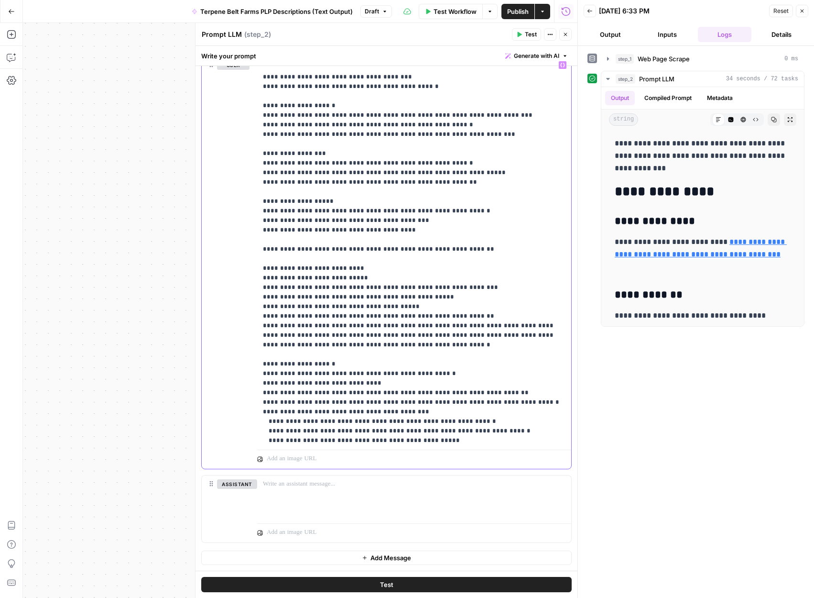
type input "PARAGRAPH 3 - Tec"
click at [540, 63] on icon "button" at bounding box center [540, 61] width 3 height 4
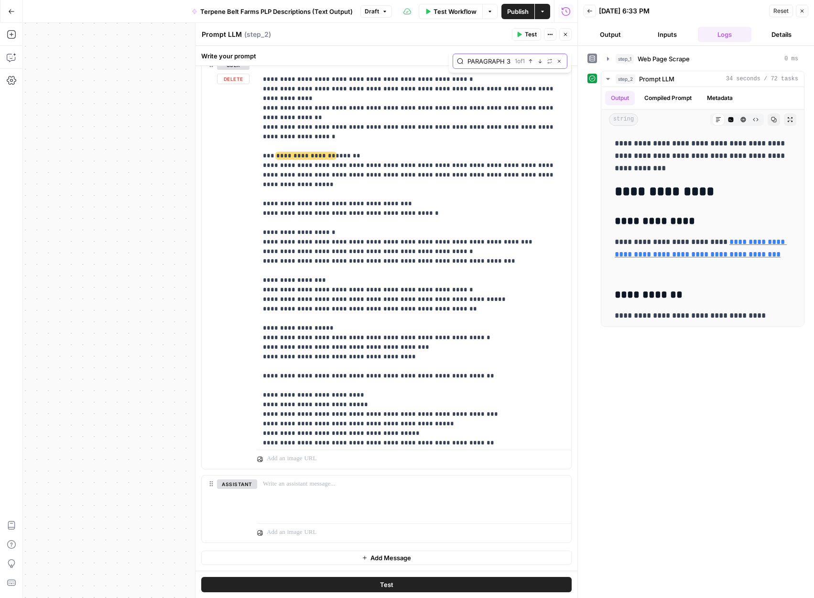
scroll to position [2617, 0]
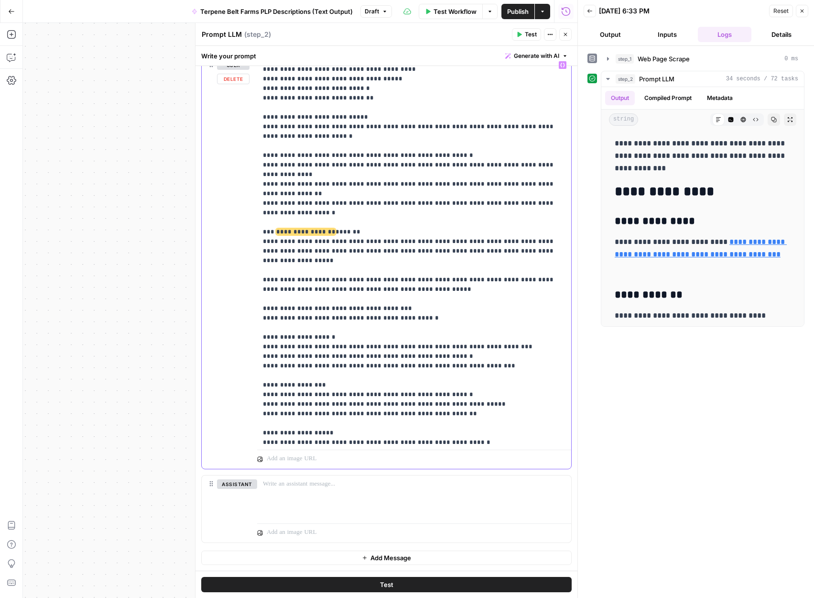
drag, startPoint x: 291, startPoint y: 195, endPoint x: 260, endPoint y: 184, distance: 33.0
click at [260, 185] on div "**********" at bounding box center [414, 251] width 314 height 390
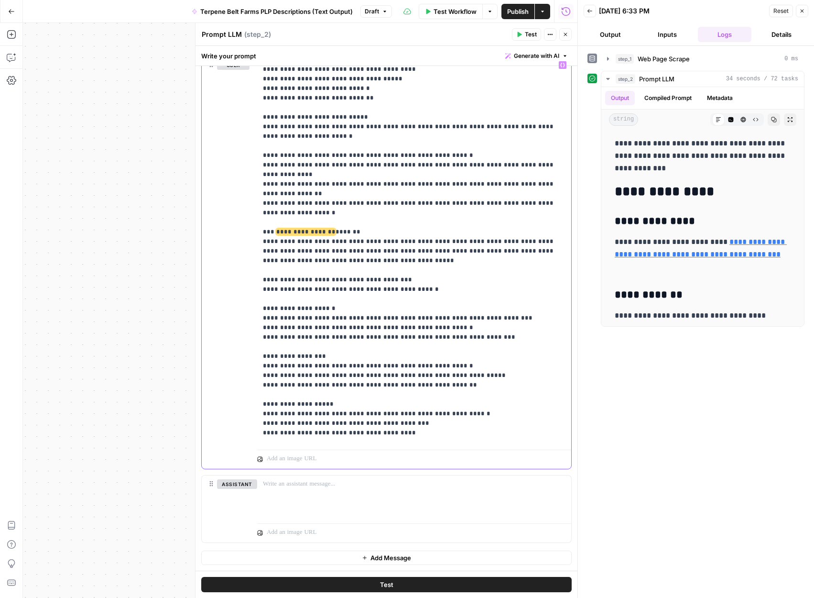
type input "Contains [X]%"
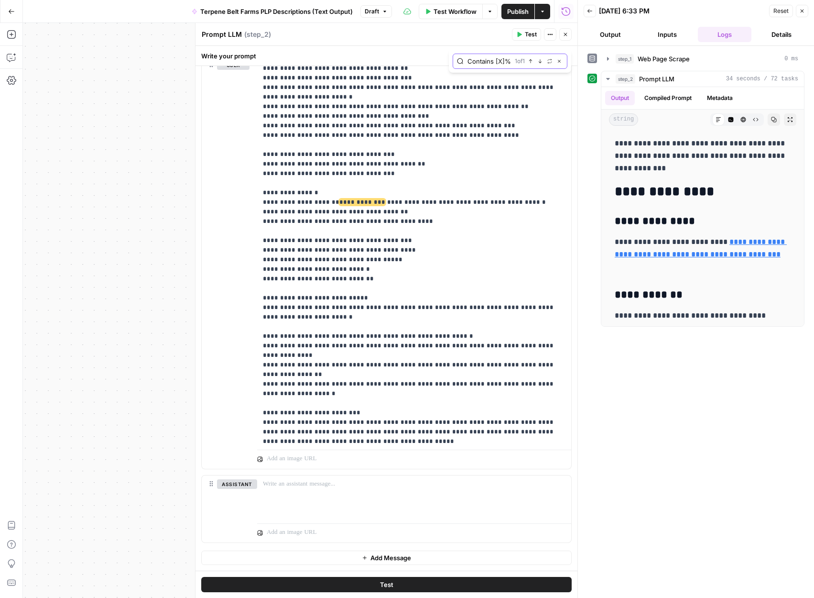
scroll to position [0, 0]
drag, startPoint x: 503, startPoint y: 135, endPoint x: 322, endPoint y: 135, distance: 180.3
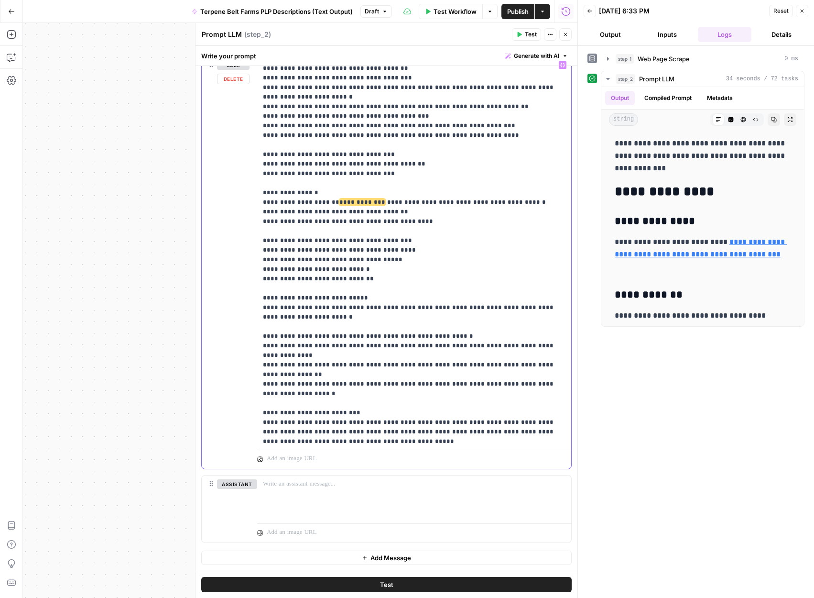
paste div
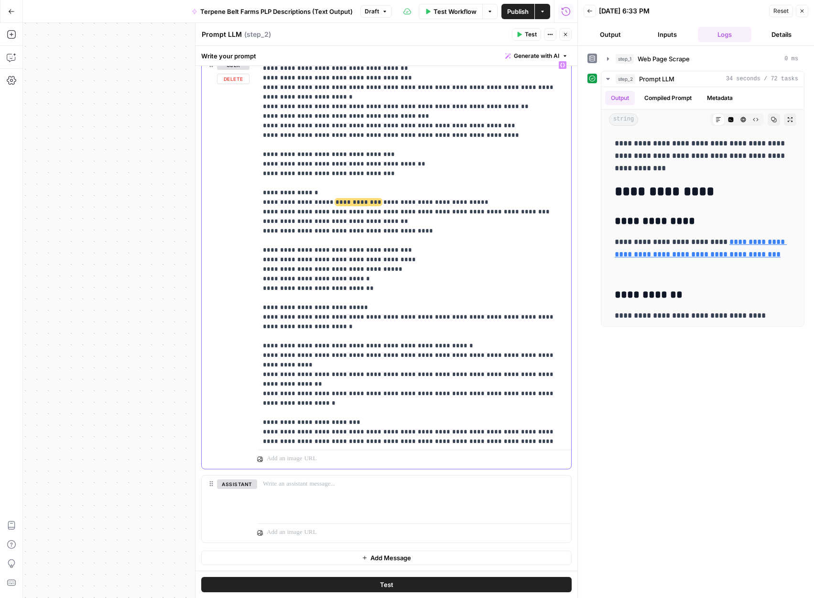
click at [336, 199] on span "**********" at bounding box center [359, 202] width 46 height 6
type input "COA Retrieval & Verification"
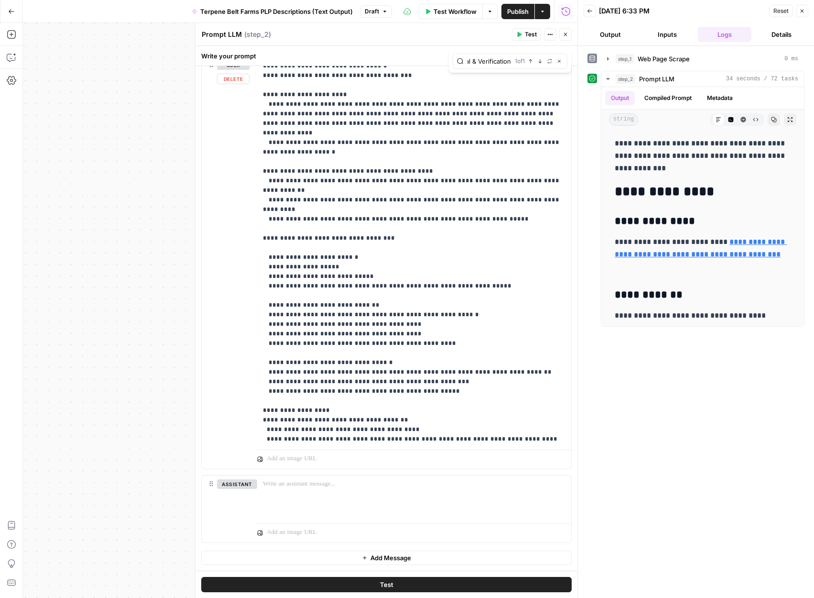
scroll to position [722, 0]
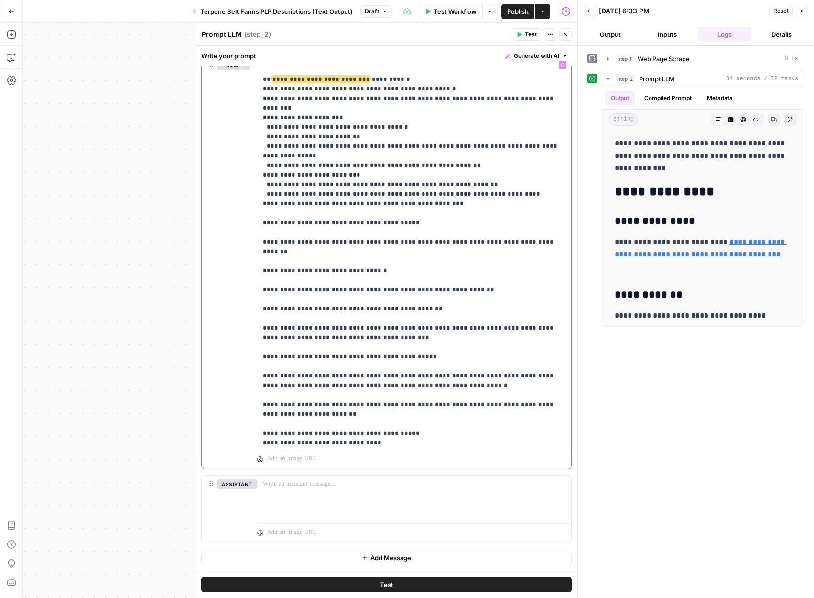
type input "Certifications and Standards"
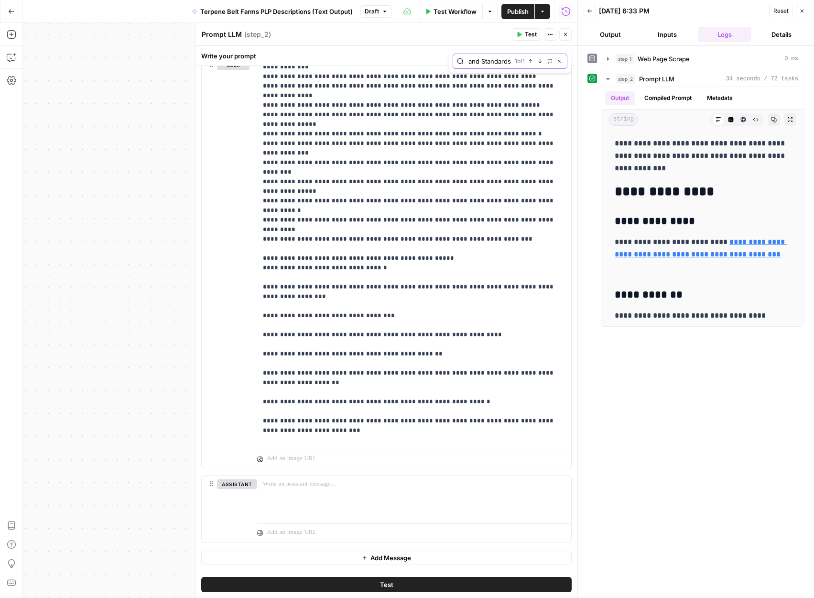
scroll to position [0, 0]
click at [424, 591] on button "Test" at bounding box center [386, 584] width 371 height 15
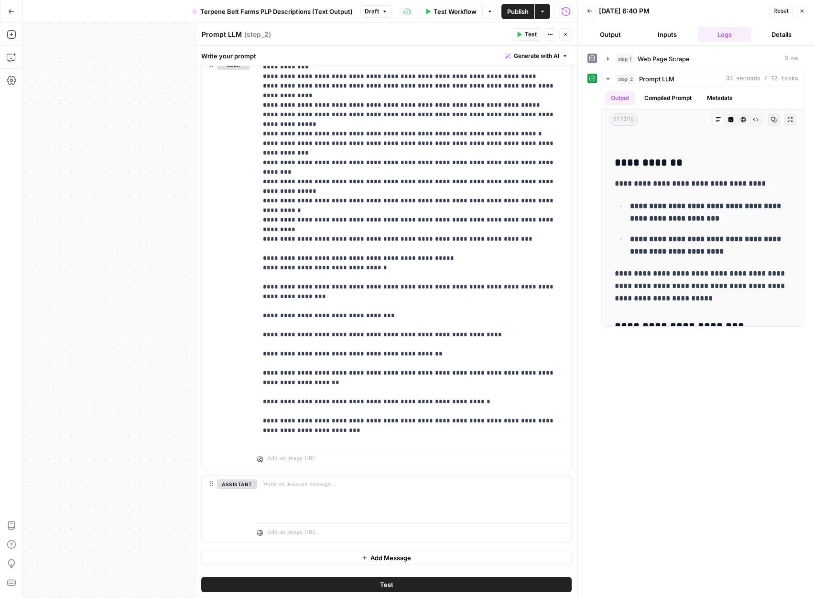
scroll to position [194, 0]
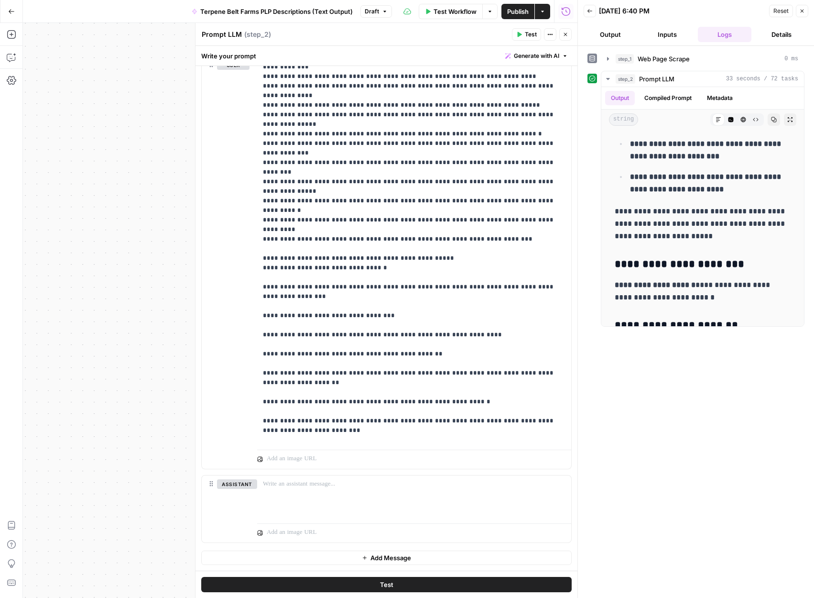
click at [680, 224] on p "**********" at bounding box center [703, 223] width 176 height 37
copy p "**********"
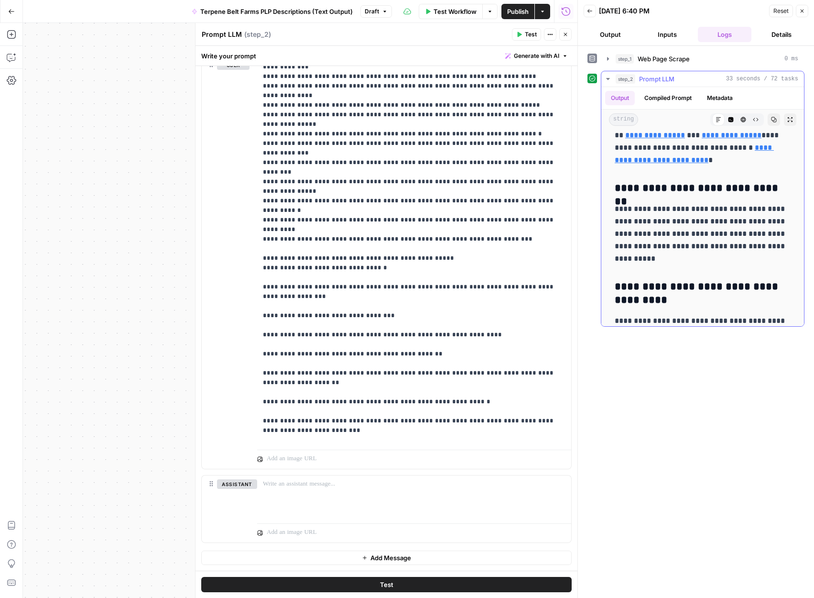
scroll to position [2014, 0]
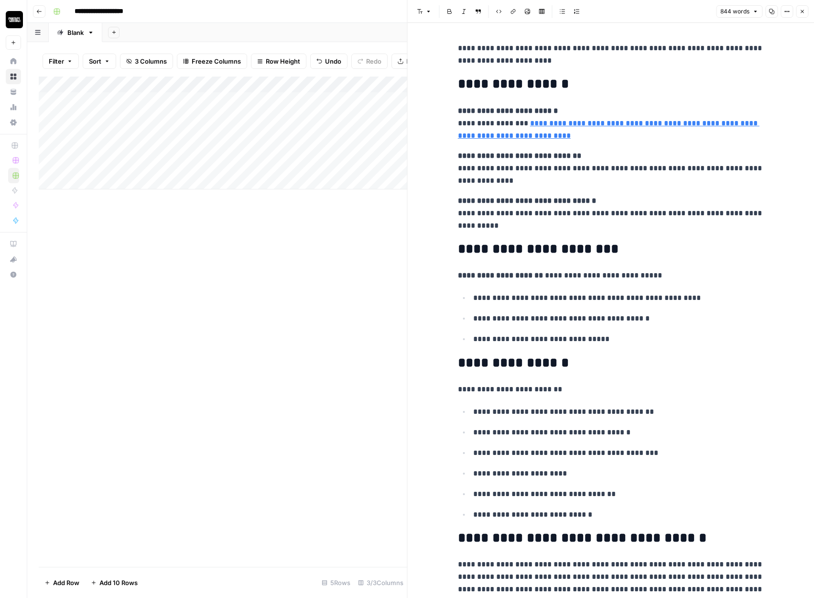
scroll to position [1079, 0]
